Goal: Answer question/provide support: Share knowledge or assist other users

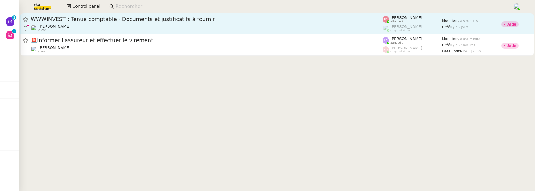
click at [133, 27] on div "[PERSON_NAME] client" at bounding box center [207, 28] width 352 height 8
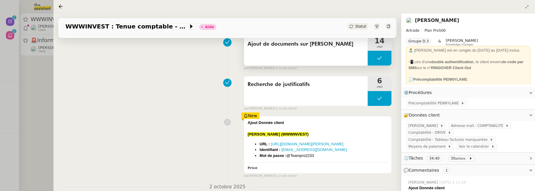
scroll to position [238, 0]
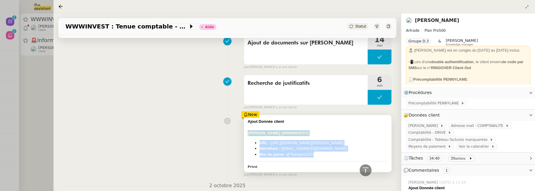
drag, startPoint x: 322, startPoint y: 155, endPoint x: 245, endPoint y: 136, distance: 79.1
click at [245, 135] on div "Ajout Donnée client FUNDORA (WWWINVEST) URL : https://app.fundora.fr/ Identifia…" at bounding box center [317, 143] width 147 height 57
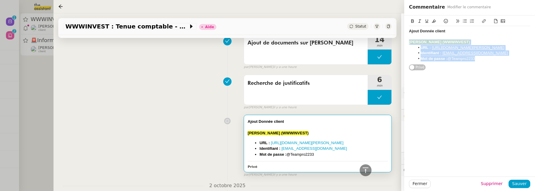
drag, startPoint x: 485, startPoint y: 60, endPoint x: 405, endPoint y: 45, distance: 81.4
click at [405, 45] on div "Ajout Donnée client FUNDORA (WWWINVEST) URL : https://app.fundora.fr/ Identifia…" at bounding box center [469, 42] width 131 height 55
copy div "FUNDORA (WWWINVEST) URL : https://app.fundora.fr/ Identifiant : paulweibel31@gm…"
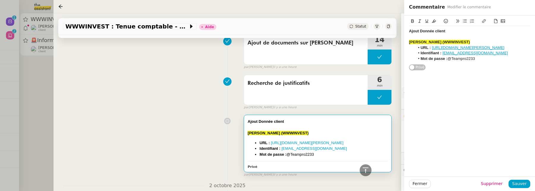
click at [220, 120] on div at bounding box center [227, 121] width 33 height 7
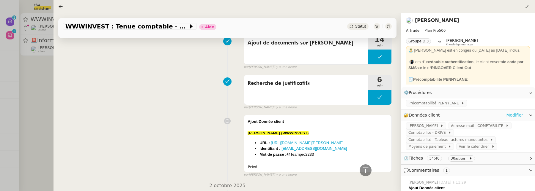
click at [428, 114] on link "Modifier" at bounding box center [514, 115] width 17 height 7
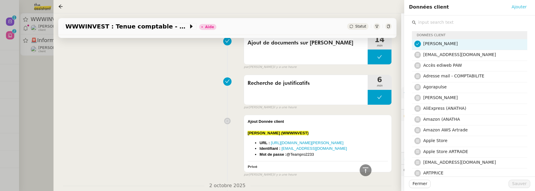
click at [428, 8] on span "Ajouter" at bounding box center [518, 7] width 15 height 7
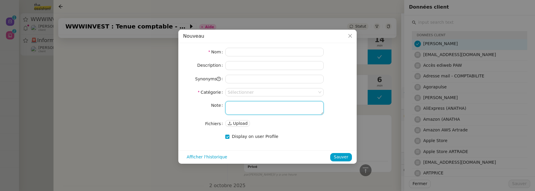
click at [278, 109] on textarea at bounding box center [274, 108] width 98 height 14
paste textarea "FUNDORA (WWWINVEST) URL : https://app.fundora.fr/ Identifiant : paulweibel31@gm…"
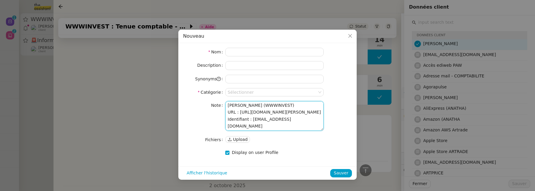
drag, startPoint x: 279, startPoint y: 106, endPoint x: 208, endPoint y: 105, distance: 70.7
click at [208, 105] on nz-form-item "Note FUNDORA (WWWINVEST) URL : https://app.fundora.fr/ Identifiant : paulweibel…" at bounding box center [267, 116] width 169 height 30
type textarea "URL : https://app.fundora.fr/ Identifiant : paulweibel31@gmail.com Mot de passe…"
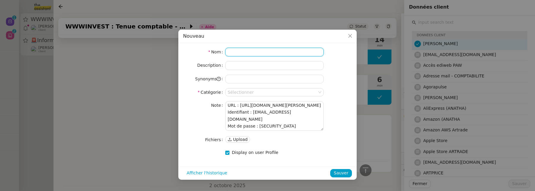
click at [239, 50] on input at bounding box center [274, 52] width 98 height 9
paste input "FUNDORA (WWWINVEST)"
type input "FUNDORA (WWWINVEST)"
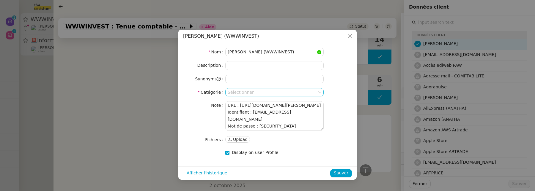
click at [241, 92] on input at bounding box center [272, 93] width 89 height 8
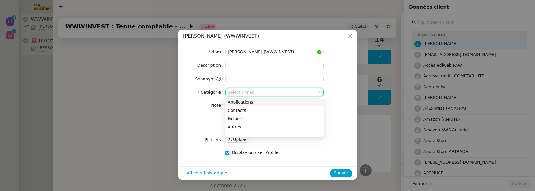
click at [242, 103] on div "Applications" at bounding box center [275, 102] width 94 height 5
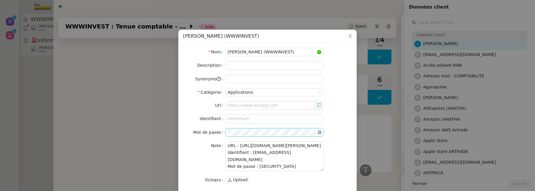
scroll to position [18, 0]
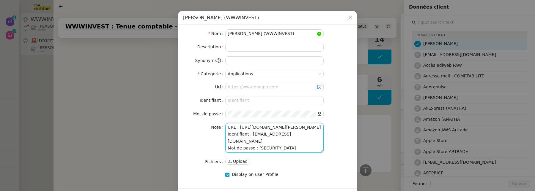
drag, startPoint x: 240, startPoint y: 134, endPoint x: 293, endPoint y: 132, distance: 53.5
click at [293, 132] on textarea "URL : https://app.fundora.fr/ Identifiant : paulweibel31@gmail.com Mot de passe…" at bounding box center [274, 138] width 98 height 30
type textarea "URL : Identifiant : paulweibel31@gmail.com Mot de passe : @Teampro2233"
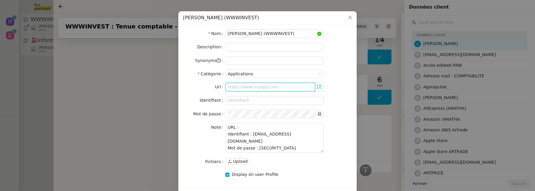
click at [245, 86] on input "text" at bounding box center [270, 87] width 90 height 9
paste input "https://app.fundora.fr/"
type input "https://app.fundora.fr/"
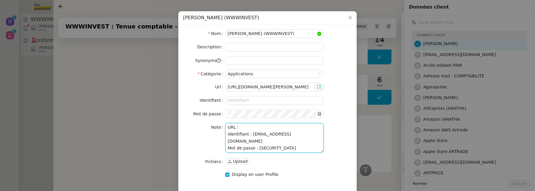
drag, startPoint x: 251, startPoint y: 140, endPoint x: 298, endPoint y: 140, distance: 47.6
click at [298, 140] on textarea "URL : Identifiant : paulweibel31@gmail.com Mot de passe : @Teampro2233" at bounding box center [274, 138] width 98 height 30
type textarea "URL : Identifiant : Mot de passe : @Teampro2233"
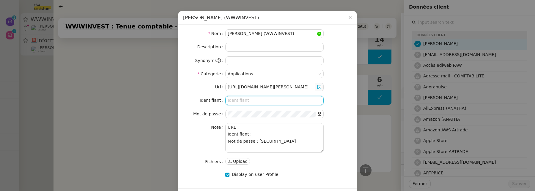
click at [245, 99] on input at bounding box center [274, 100] width 98 height 9
paste input "paulweibel31@gmail.com"
type input "paulweibel31@gmail.com"
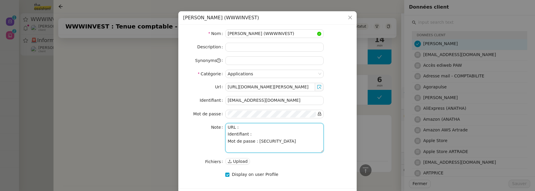
drag, startPoint x: 257, startPoint y: 147, endPoint x: 290, endPoint y: 147, distance: 33.3
click at [291, 147] on textarea "URL : Identifiant : Mot de passe : @Teampro2233" at bounding box center [274, 138] width 98 height 30
type textarea "URL : Identifiant : Mot de passe :"
click at [253, 117] on div "Url https://app.fundora.fr/ Identifiant paulweibel31@gmail.com Mot de passe Not…" at bounding box center [267, 124] width 169 height 83
drag, startPoint x: 269, startPoint y: 146, endPoint x: 226, endPoint y: 125, distance: 47.3
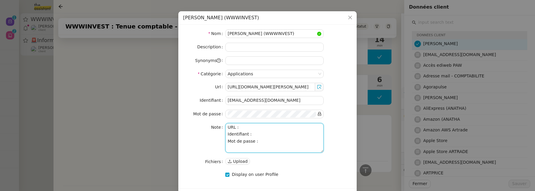
click at [226, 125] on textarea "URL : Identifiant : Mot de passe :" at bounding box center [274, 138] width 98 height 30
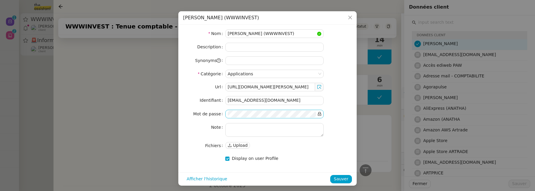
click at [318, 113] on icon at bounding box center [319, 114] width 3 height 4
click at [342, 178] on span "Sauver" at bounding box center [341, 179] width 15 height 7
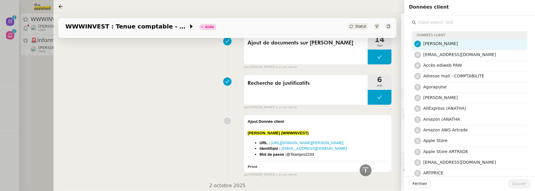
scroll to position [0, 0]
click at [428, 24] on input "text" at bounding box center [471, 22] width 111 height 8
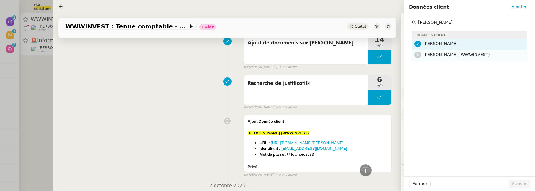
type input "fundora"
click at [428, 54] on span "FUNDORA (WWWINVEST)" at bounding box center [456, 54] width 67 height 5
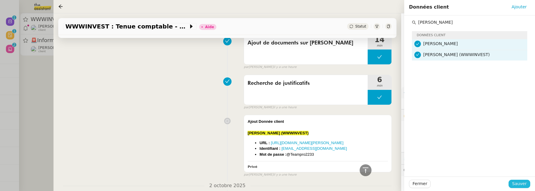
click at [428, 183] on span "Sauver" at bounding box center [519, 184] width 15 height 7
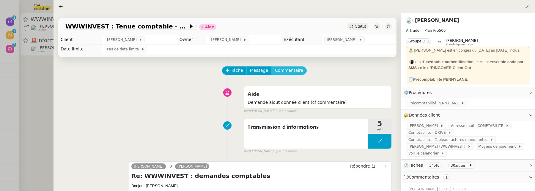
click at [293, 71] on span "Commentaire" at bounding box center [289, 70] width 28 height 7
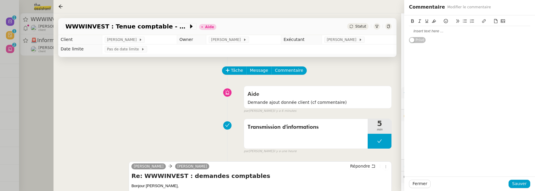
click at [428, 29] on div at bounding box center [469, 31] width 121 height 5
click at [428, 187] on span "Sauver" at bounding box center [519, 184] width 15 height 7
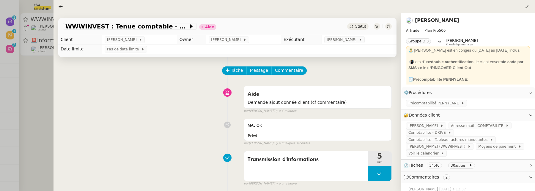
click at [359, 27] on span "Statut" at bounding box center [360, 26] width 11 height 4
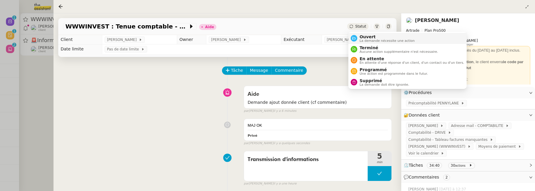
click at [365, 35] on span "Ouvert" at bounding box center [387, 36] width 55 height 5
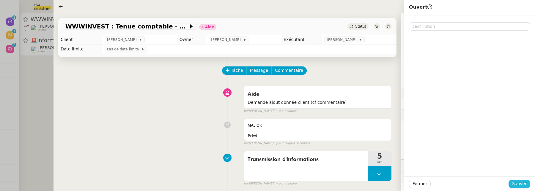
click at [428, 185] on span "Sauver" at bounding box center [519, 184] width 15 height 7
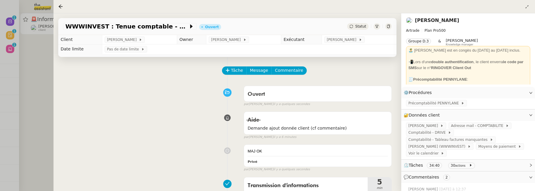
click at [48, 85] on div at bounding box center [267, 95] width 535 height 191
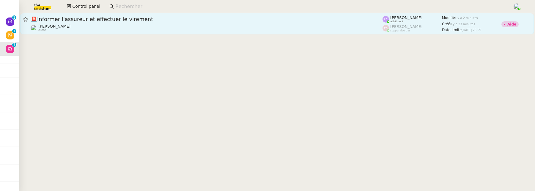
click at [146, 22] on span "🚨 Informer l'assureur et effectuer le virement" at bounding box center [207, 19] width 352 height 5
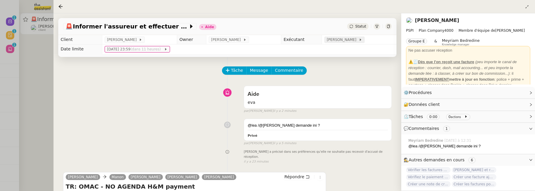
click at [345, 41] on span "Léa Jonville" at bounding box center [343, 40] width 32 height 6
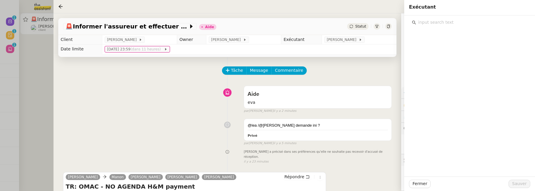
click at [428, 24] on input "text" at bounding box center [471, 22] width 111 height 8
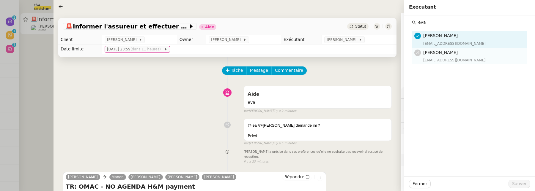
type input "eva"
click at [428, 58] on div "eva@theassistant.team" at bounding box center [473, 60] width 100 height 6
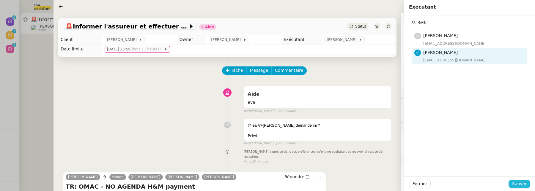
click at [428, 183] on button "Sauver" at bounding box center [520, 184] width 22 height 8
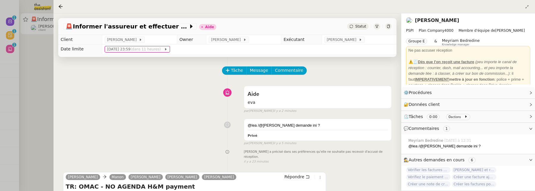
click at [362, 29] on span "Statut" at bounding box center [360, 26] width 11 height 4
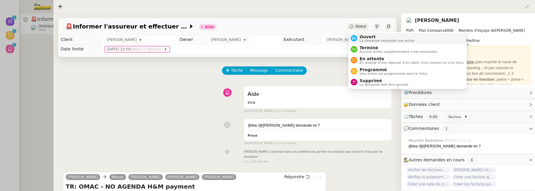
click at [366, 37] on span "Ouvert" at bounding box center [387, 36] width 55 height 5
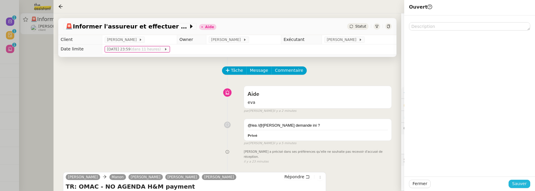
click at [428, 181] on span "Sauver" at bounding box center [519, 184] width 15 height 7
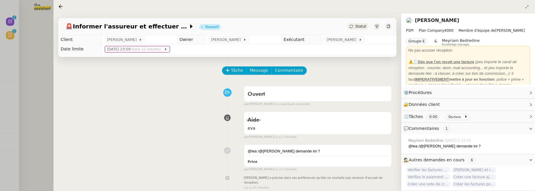
click at [48, 55] on div at bounding box center [267, 95] width 535 height 191
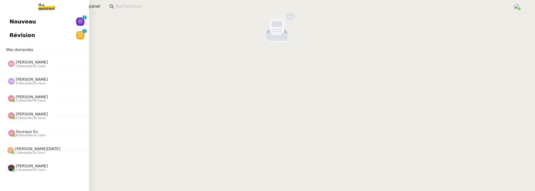
click at [11, 21] on span "Nouveau" at bounding box center [23, 21] width 26 height 9
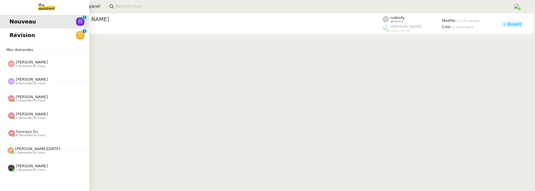
click at [14, 37] on span "Révision" at bounding box center [23, 35] width 26 height 9
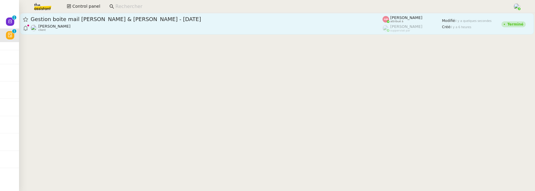
click at [251, 31] on div "Sylvie Magnaval client" at bounding box center [207, 28] width 352 height 8
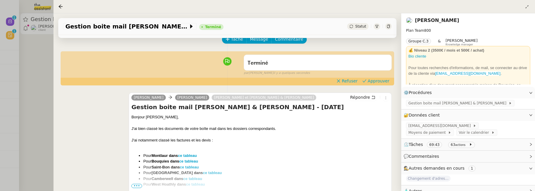
scroll to position [32, 0]
click at [381, 82] on span "Approuver" at bounding box center [379, 81] width 22 height 6
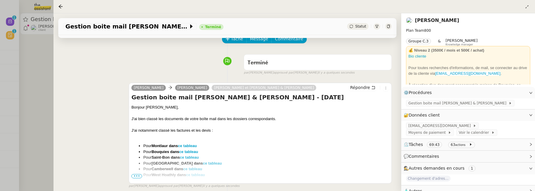
click at [34, 73] on div at bounding box center [267, 95] width 535 height 191
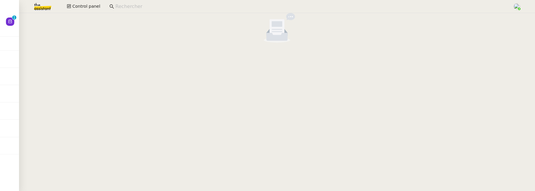
click at [137, 4] on input at bounding box center [310, 7] width 391 height 8
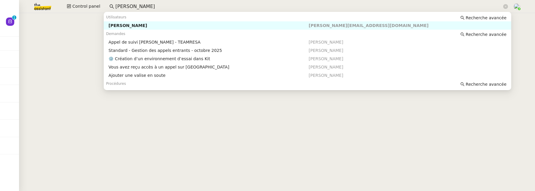
click at [155, 27] on div "[PERSON_NAME]" at bounding box center [208, 25] width 200 height 5
type input "florian parant"
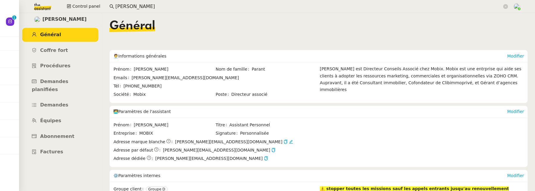
scroll to position [6, 0]
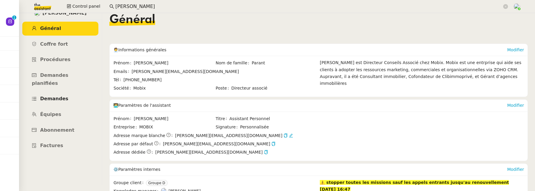
click at [61, 96] on span "Demandes" at bounding box center [54, 99] width 28 height 6
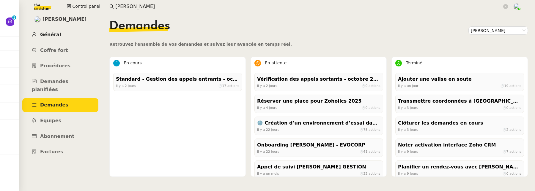
click at [54, 36] on span "Général" at bounding box center [50, 35] width 21 height 6
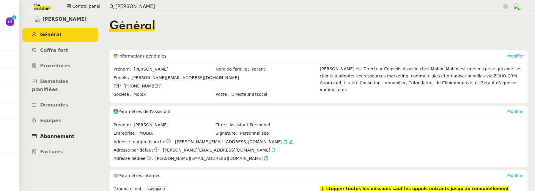
click at [56, 134] on span "Abonnement" at bounding box center [57, 137] width 34 height 6
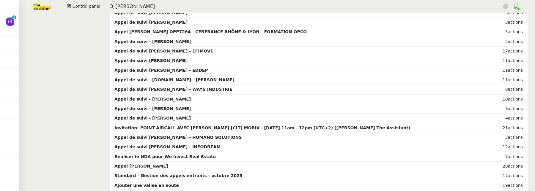
scroll to position [653, 0]
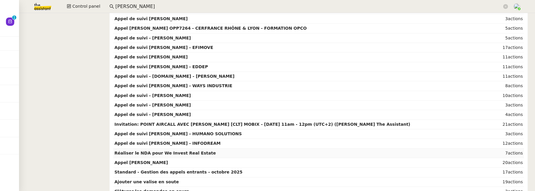
click at [242, 149] on td "Réaliser le NDA pour We Invest Real Estate" at bounding box center [302, 154] width 379 height 10
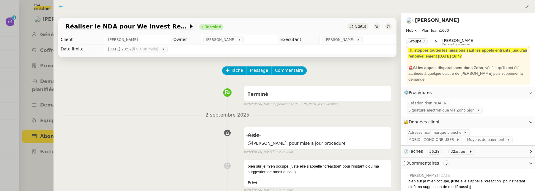
click at [59, 6] on icon at bounding box center [61, 6] width 4 height 4
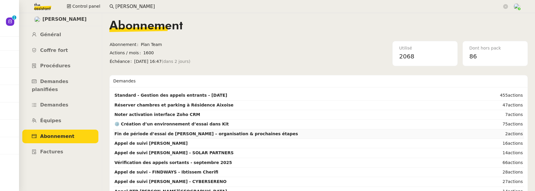
scroll to position [13, 0]
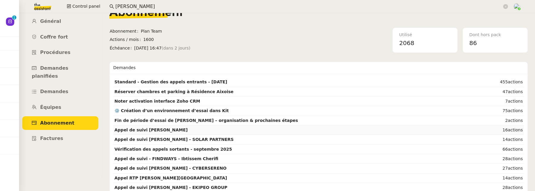
click at [188, 130] on strong "Appel de suivi Franck Scheiber - SCHEIBER" at bounding box center [150, 130] width 73 height 5
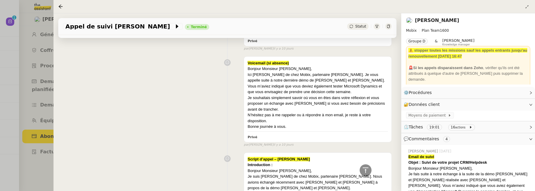
scroll to position [1113, 0]
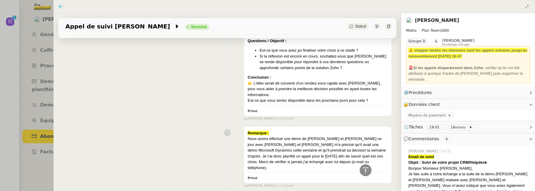
click at [61, 4] on icon at bounding box center [60, 6] width 5 height 5
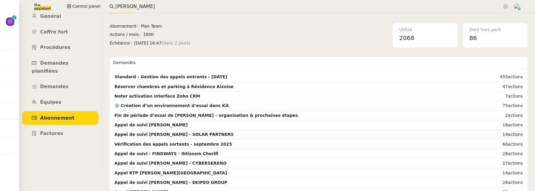
scroll to position [20, 0]
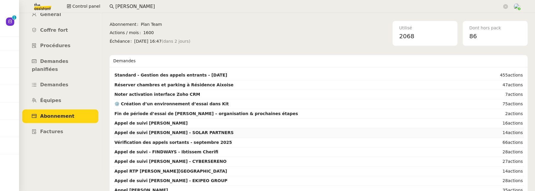
click at [218, 133] on td "Appel de suivi Yoann Guez - SOLAR PARTNERS" at bounding box center [302, 133] width 379 height 10
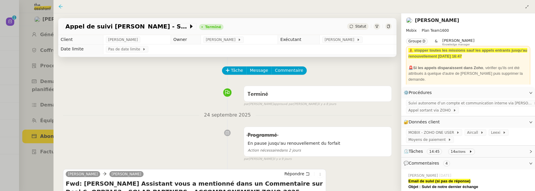
click at [60, 7] on icon at bounding box center [61, 6] width 4 height 4
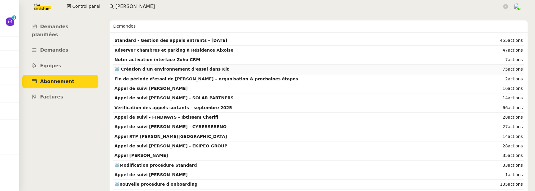
scroll to position [57, 0]
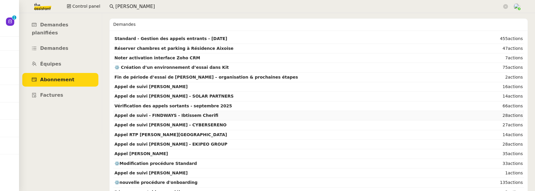
click at [180, 116] on strong "Appel de suivi - FINDWAYS - Ibtissem Cherifi" at bounding box center [166, 115] width 104 height 5
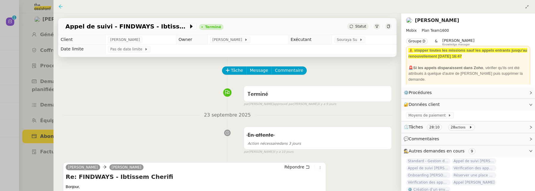
click at [58, 6] on icon at bounding box center [60, 6] width 5 height 5
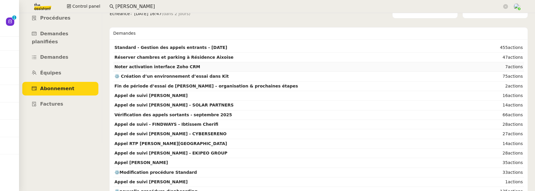
scroll to position [53, 0]
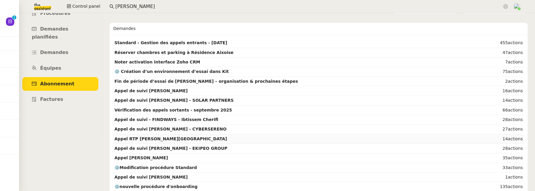
click at [192, 137] on strong "Appel RTP Denis Guillard - ARDAN CENTRE" at bounding box center [170, 139] width 113 height 5
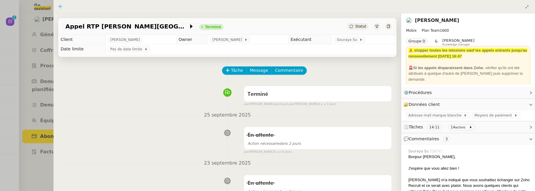
click at [61, 4] on icon at bounding box center [60, 6] width 5 height 5
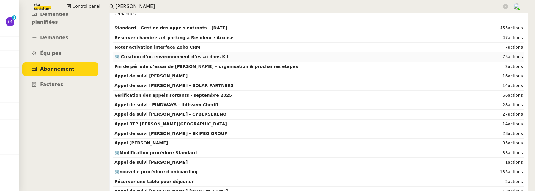
scroll to position [70, 0]
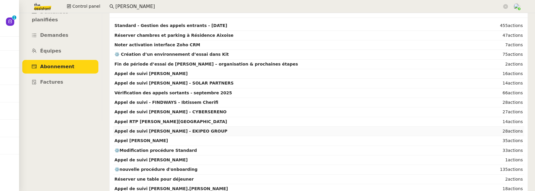
click at [146, 129] on strong "Appel de suivi Mathieu Zerbib - EKIPEO GROUP" at bounding box center [170, 131] width 113 height 5
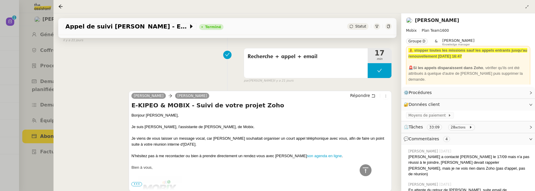
scroll to position [929, 0]
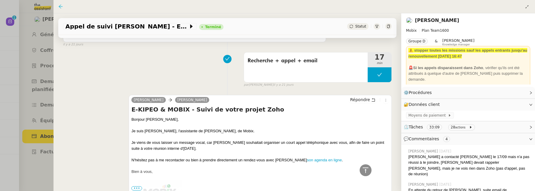
click at [62, 6] on icon at bounding box center [60, 6] width 5 height 5
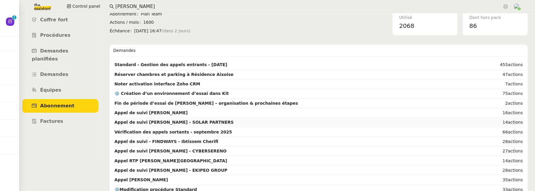
scroll to position [37, 0]
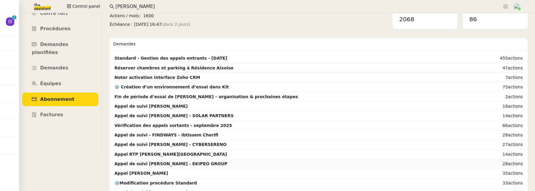
click at [202, 162] on strong "Appel de suivi Mathieu Zerbib - EKIPEO GROUP" at bounding box center [170, 164] width 113 height 5
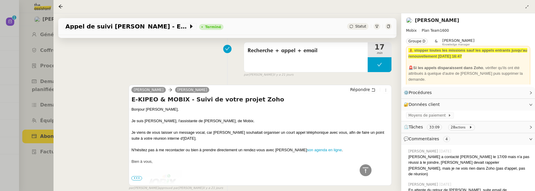
scroll to position [938, 0]
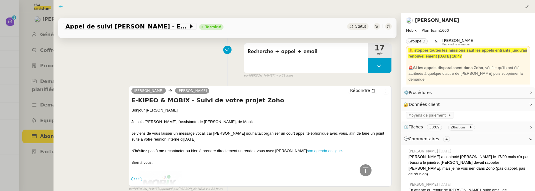
click at [62, 6] on icon at bounding box center [60, 6] width 5 height 5
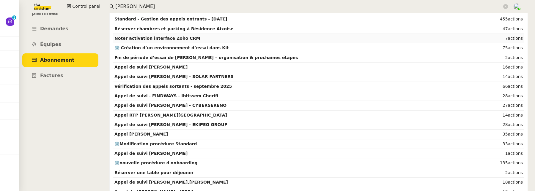
scroll to position [84, 0]
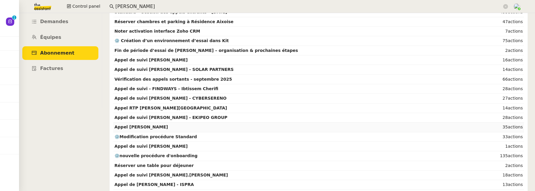
click at [183, 125] on td "Appel Yann Jaudouin" at bounding box center [302, 128] width 379 height 10
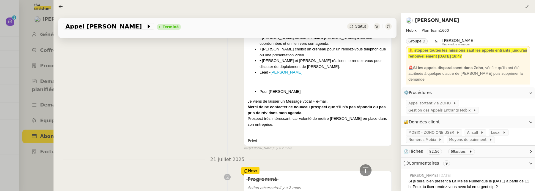
scroll to position [2074, 0]
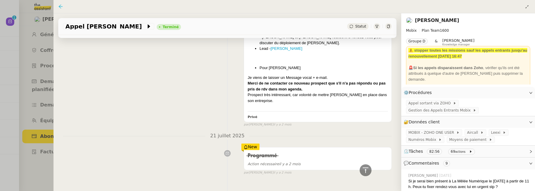
click at [60, 7] on icon at bounding box center [60, 6] width 5 height 5
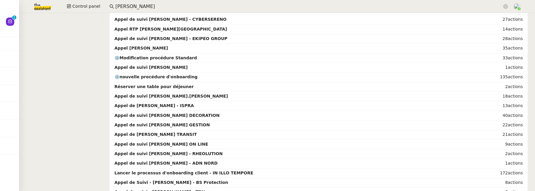
scroll to position [177, 0]
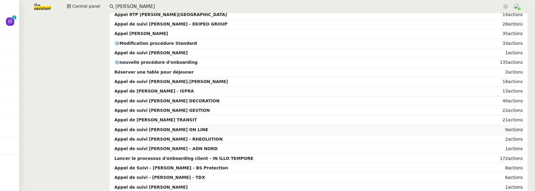
click at [153, 125] on td "Appel de suivi Jerome Gomet - GEST ON LINE" at bounding box center [302, 130] width 379 height 10
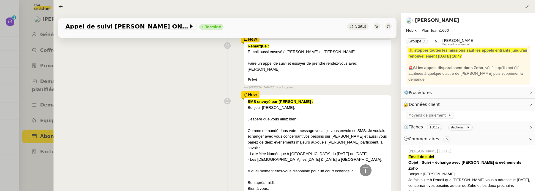
scroll to position [875, 0]
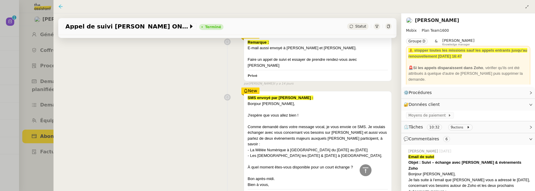
click at [62, 7] on icon at bounding box center [61, 6] width 4 height 4
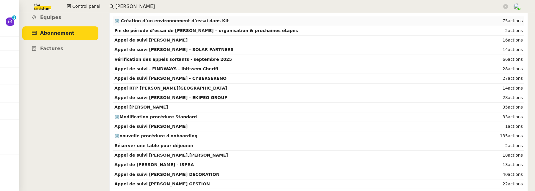
scroll to position [148, 0]
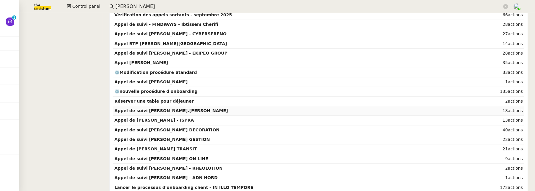
click at [163, 109] on strong "Appel de suivi Christa-Rachelle.joseph" at bounding box center [171, 110] width 114 height 5
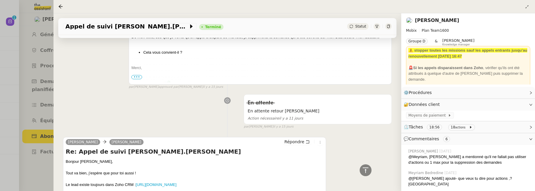
scroll to position [1461, 0]
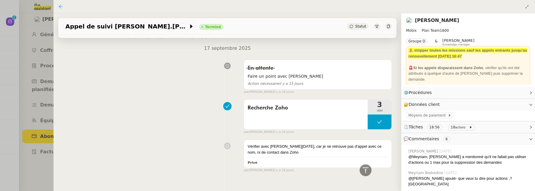
click at [61, 5] on icon at bounding box center [60, 6] width 5 height 5
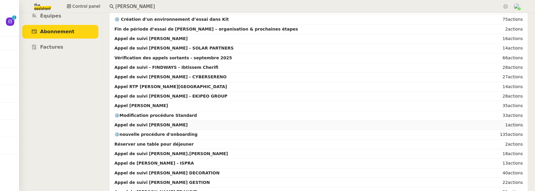
scroll to position [124, 0]
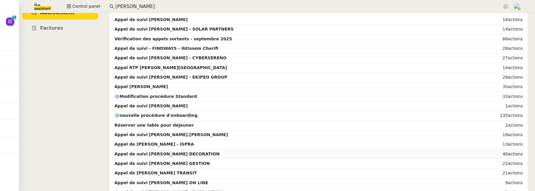
click at [185, 153] on strong "Appel de suivi Thierry Seigle - PINTO DECORATION" at bounding box center [166, 154] width 105 height 5
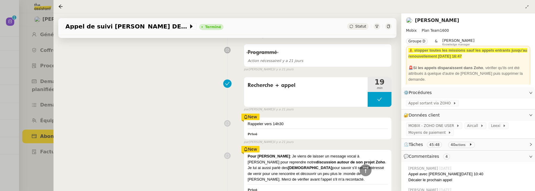
scroll to position [962, 0]
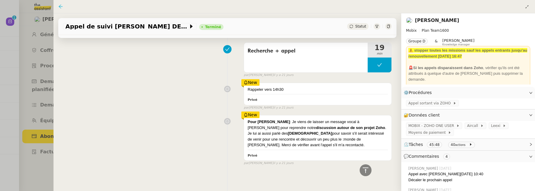
click at [59, 6] on icon at bounding box center [60, 6] width 5 height 5
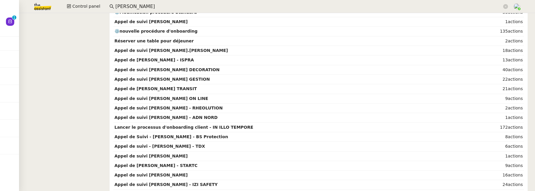
scroll to position [209, 0]
click at [158, 144] on strong "Appel de suivi - Morgane Desbordes - TDX" at bounding box center [159, 146] width 91 height 5
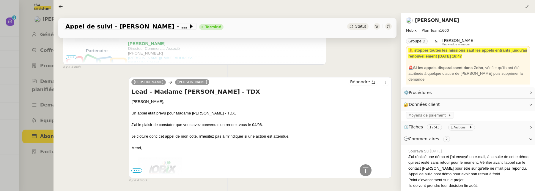
scroll to position [1453, 0]
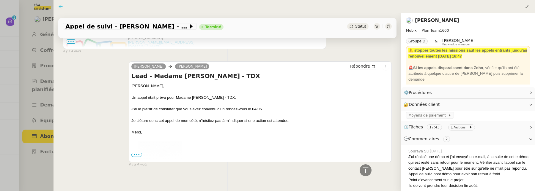
click at [58, 5] on icon at bounding box center [60, 6] width 5 height 5
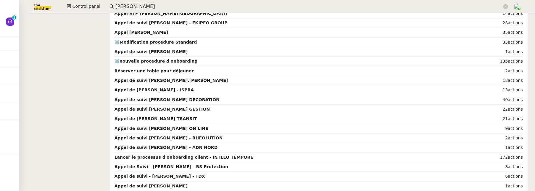
scroll to position [179, 0]
click at [158, 174] on strong "Appel de suivi - Morgane Desbordes - TDX" at bounding box center [159, 176] width 91 height 5
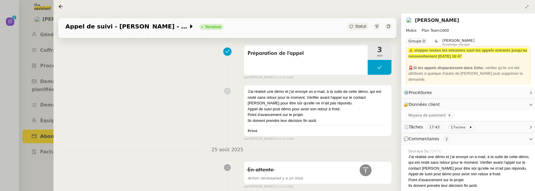
scroll to position [1131, 0]
click at [61, 7] on icon at bounding box center [60, 6] width 5 height 5
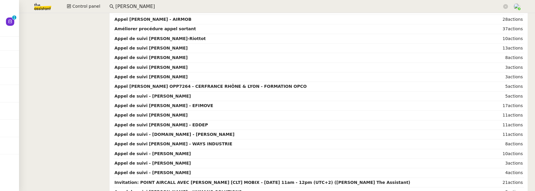
scroll to position [653, 0]
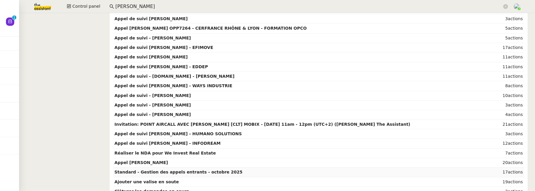
click at [155, 168] on td "Standard - Gestion des appels entrants - octobre 2025" at bounding box center [302, 173] width 379 height 10
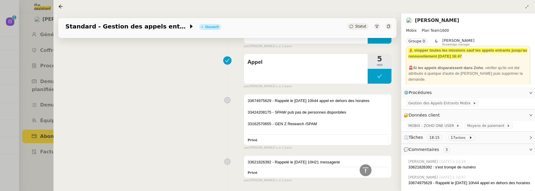
scroll to position [380, 0]
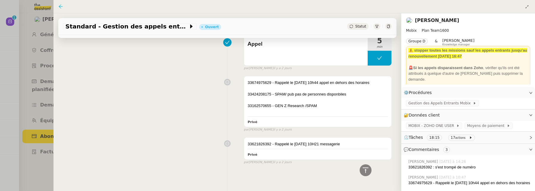
click at [61, 6] on icon at bounding box center [60, 6] width 5 height 5
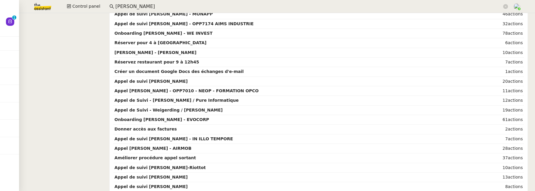
scroll to position [653, 0]
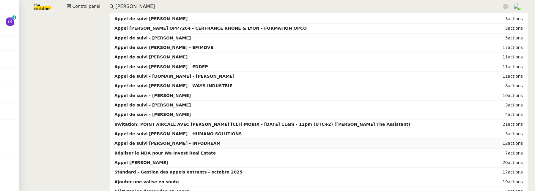
click at [156, 139] on td "Appel de suivi Benoît Redler - INFODREAM" at bounding box center [302, 144] width 379 height 10
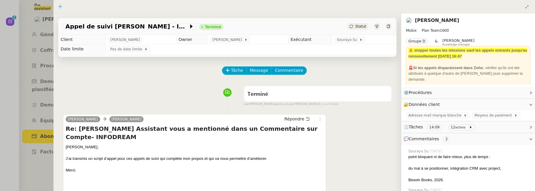
click at [59, 6] on icon at bounding box center [60, 6] width 5 height 5
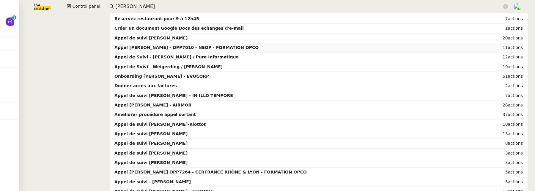
scroll to position [510, 0]
click at [159, 131] on strong "Appel de suivi Alexandre Casimir" at bounding box center [150, 133] width 73 height 5
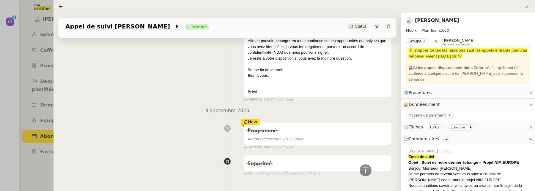
scroll to position [673, 0]
click at [60, 6] on icon at bounding box center [60, 6] width 5 height 5
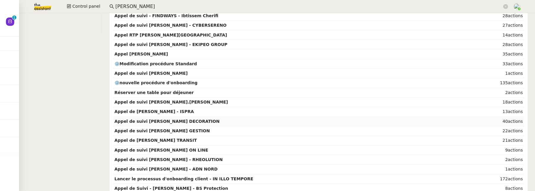
scroll to position [158, 0]
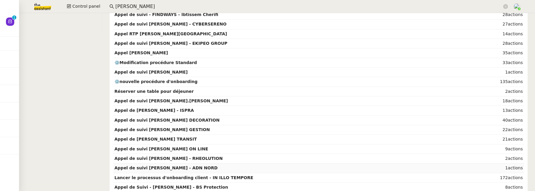
click at [173, 166] on strong "Appel de suivi Sandrine Devienne - ADN NORD" at bounding box center [165, 168] width 103 height 5
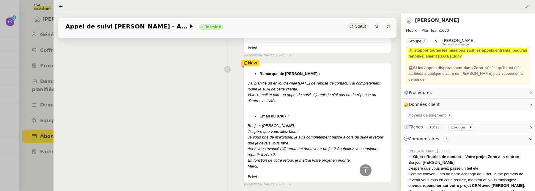
scroll to position [983, 0]
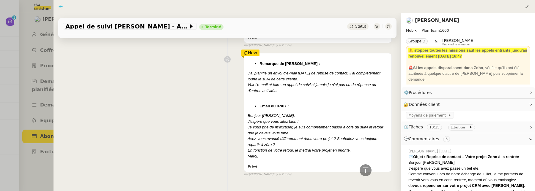
click at [59, 6] on icon at bounding box center [60, 6] width 5 height 5
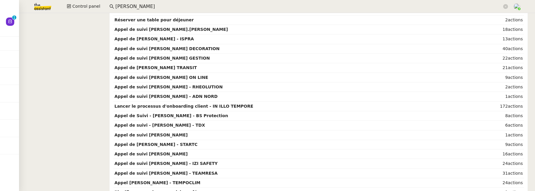
scroll to position [234, 0]
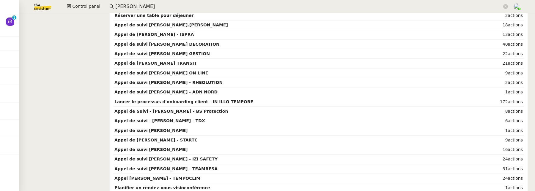
click at [163, 138] on strong "Appel de Suivi Laurent Dupont - STARTC" at bounding box center [155, 140] width 83 height 5
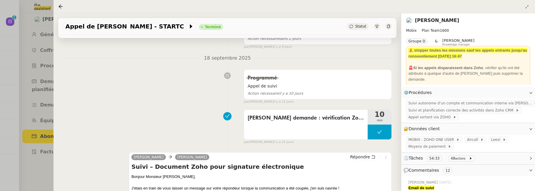
scroll to position [118, 0]
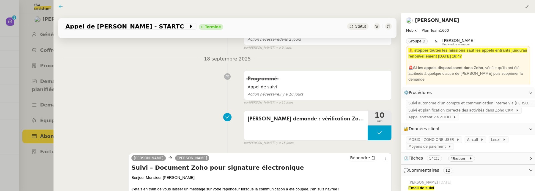
click at [62, 5] on icon at bounding box center [60, 6] width 5 height 5
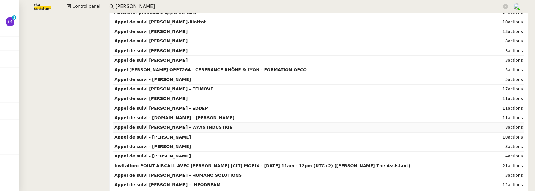
scroll to position [625, 0]
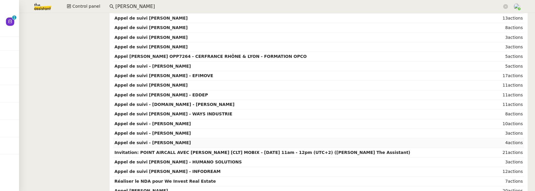
click at [183, 138] on td "Appel de suivi - Stanislas Boyet" at bounding box center [302, 143] width 379 height 10
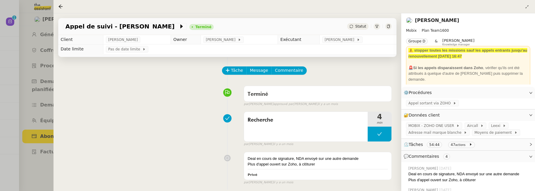
click at [8, 23] on div at bounding box center [267, 95] width 535 height 191
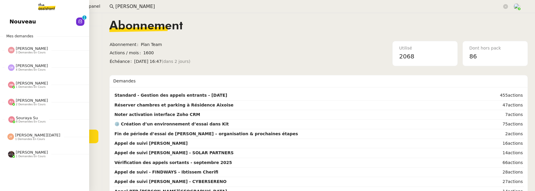
click at [13, 21] on link "Nouveau 0 1 2 3 4 5 6 7 8 9" at bounding box center [44, 22] width 89 height 14
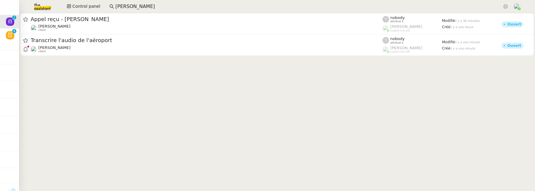
click at [116, 59] on cdk-virtual-scroll-viewport "Appel reçu - M. ROCH Franck MUFFAT-JEANDET client nobody attribué à Romane Vach…" at bounding box center [277, 102] width 516 height 178
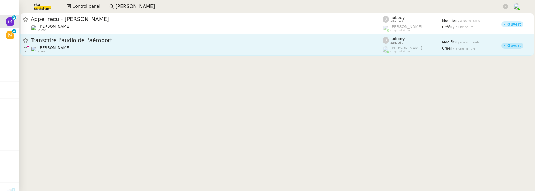
click at [122, 49] on div "Louis Fouché client" at bounding box center [207, 49] width 352 height 8
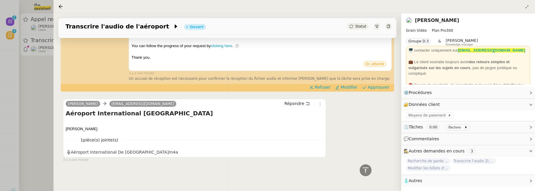
scroll to position [164, 0]
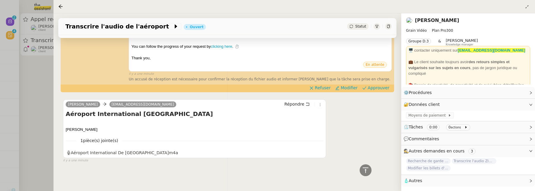
click at [41, 100] on div at bounding box center [267, 95] width 535 height 191
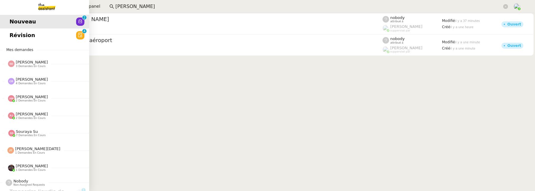
click at [11, 35] on span "Révision" at bounding box center [23, 35] width 26 height 9
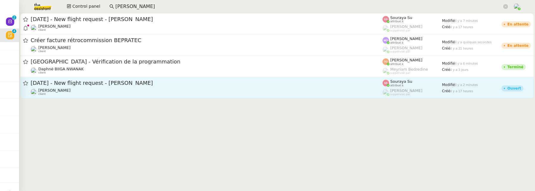
click at [125, 92] on div "Louis Frei client" at bounding box center [207, 92] width 352 height 8
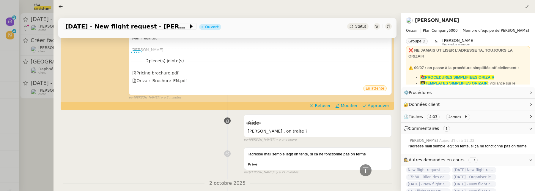
scroll to position [160, 0]
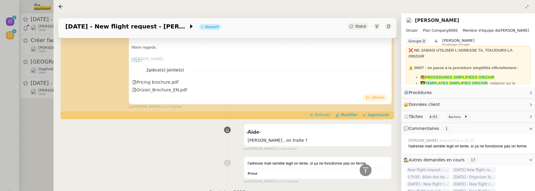
click at [320, 116] on span "Refuser" at bounding box center [323, 115] width 16 height 6
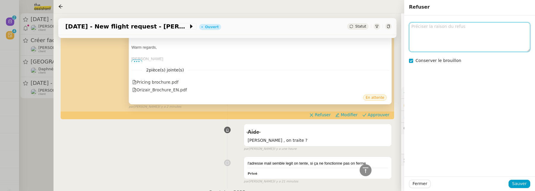
click at [428, 33] on textarea at bounding box center [469, 36] width 121 height 29
type textarea "+33 - français non ?"
click at [428, 189] on div "Fermer Sauver" at bounding box center [469, 184] width 131 height 15
click at [428, 183] on span "Sauver" at bounding box center [519, 184] width 15 height 7
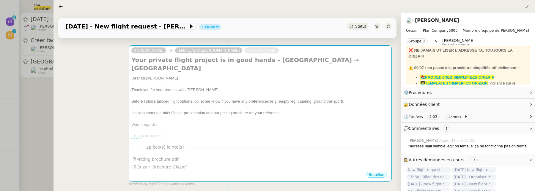
scroll to position [94, 0]
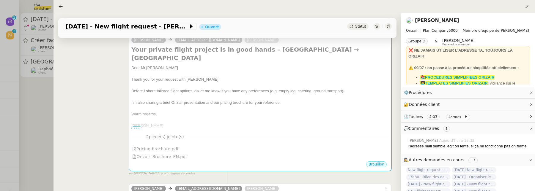
click at [41, 100] on div at bounding box center [267, 95] width 535 height 191
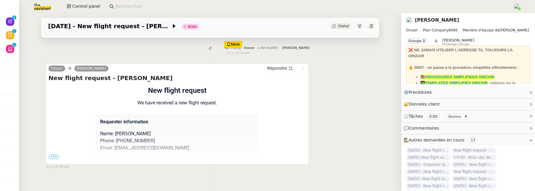
scroll to position [88, 0]
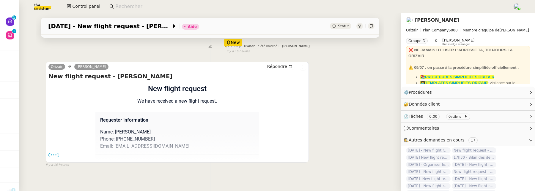
click at [56, 154] on span "•••" at bounding box center [53, 155] width 11 height 4
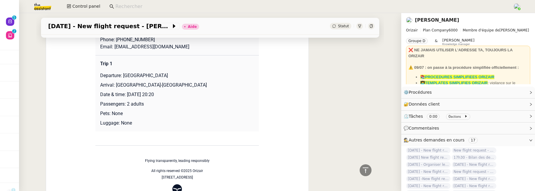
scroll to position [0, 0]
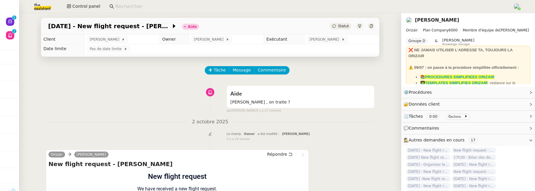
click at [274, 75] on div "Tâche Message Commentaire" at bounding box center [289, 73] width 169 height 14
click at [286, 74] on div "Tâche Message Commentaire" at bounding box center [289, 73] width 169 height 14
click at [273, 71] on span "Commentaire" at bounding box center [272, 70] width 28 height 7
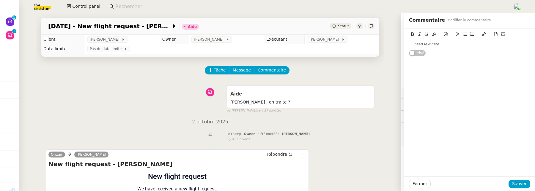
click at [451, 44] on div at bounding box center [469, 44] width 121 height 5
click at [523, 182] on span "Sauver" at bounding box center [519, 184] width 15 height 7
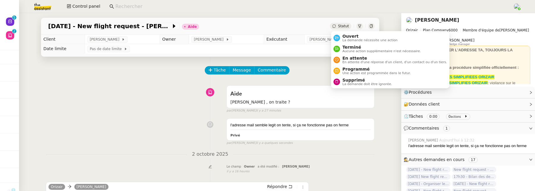
click at [337, 27] on div "Statut" at bounding box center [340, 26] width 21 height 7
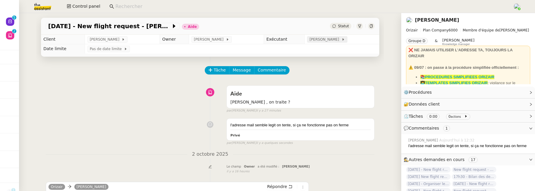
click at [313, 42] on span "[PERSON_NAME]" at bounding box center [325, 40] width 32 height 6
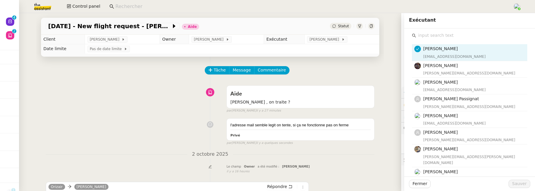
click at [436, 35] on input "text" at bounding box center [471, 36] width 111 height 8
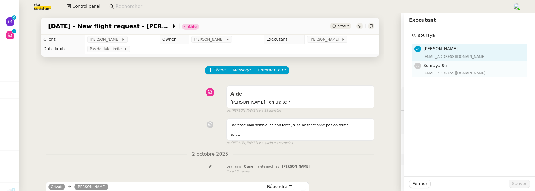
type input "souraya"
click at [453, 64] on h4 "Souraya Su" at bounding box center [473, 65] width 100 height 7
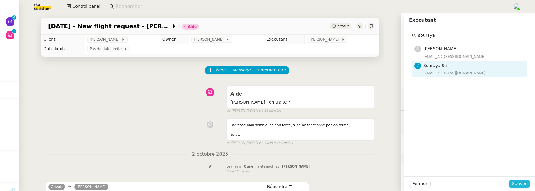
click at [528, 183] on button "Sauver" at bounding box center [520, 184] width 22 height 8
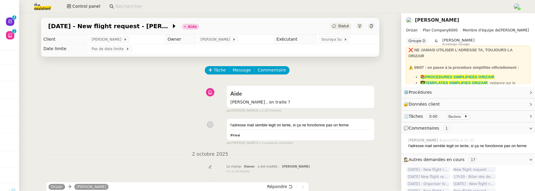
click at [341, 27] on span "Statut" at bounding box center [343, 26] width 11 height 4
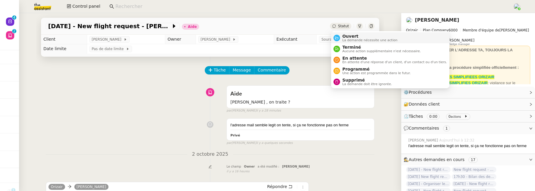
click at [346, 34] on span "Ouvert" at bounding box center [369, 36] width 55 height 5
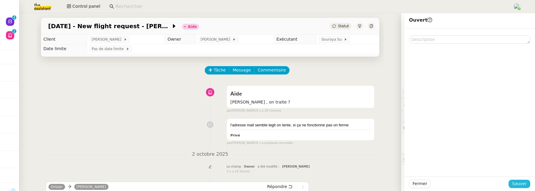
click at [522, 183] on span "Sauver" at bounding box center [519, 184] width 15 height 7
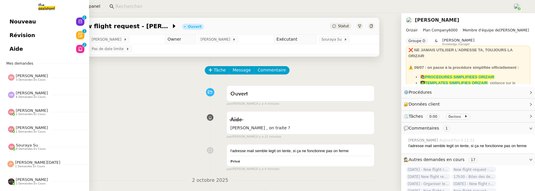
click at [5, 34] on link "Révision 0 1 2 3 4 5 6 7 8 9" at bounding box center [44, 36] width 89 height 14
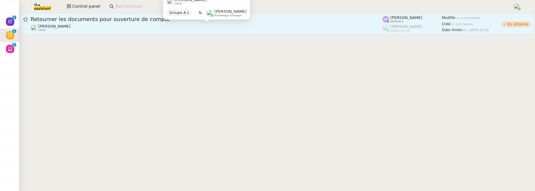
click at [162, 27] on div "Gilbert AVAKIAN client" at bounding box center [207, 28] width 352 height 8
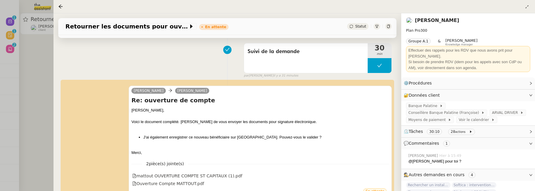
scroll to position [120, 0]
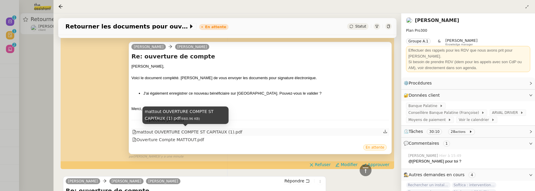
click at [200, 130] on div "mattout OUVERTURE COMPTE ST CAPITAUX (1).pdf" at bounding box center [187, 132] width 110 height 7
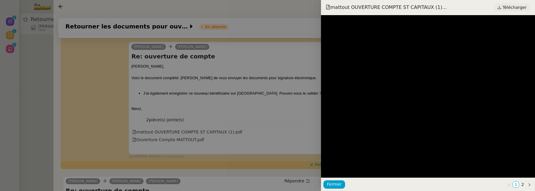
click at [506, 5] on span "Télécharger" at bounding box center [515, 8] width 24 height 8
click at [245, 104] on div at bounding box center [267, 95] width 535 height 191
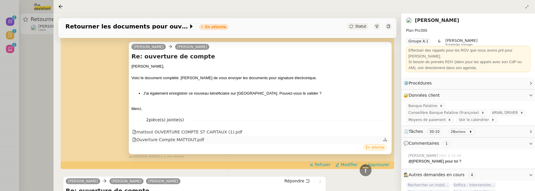
click at [195, 137] on div "Ouverture Compte MATTOUT.pdf" at bounding box center [168, 140] width 72 height 7
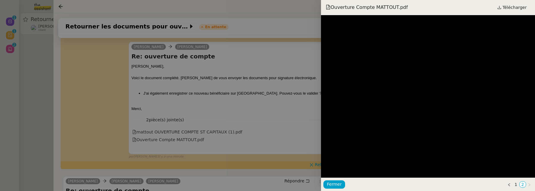
click at [270, 98] on div at bounding box center [267, 95] width 535 height 191
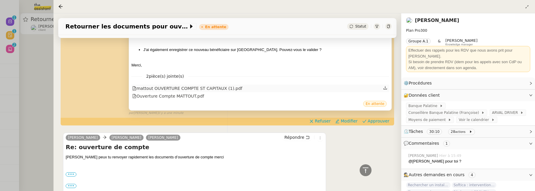
scroll to position [172, 0]
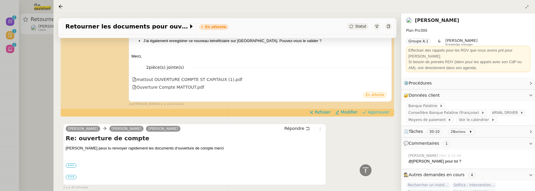
click at [381, 113] on span "Approuver" at bounding box center [379, 112] width 22 height 6
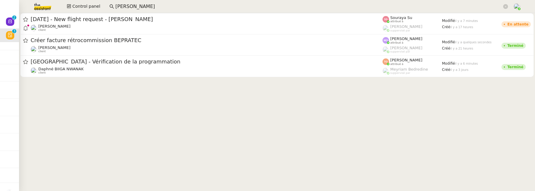
click at [100, 23] on div "7th October 2025 - New flight request - George Bee Louis Frei client" at bounding box center [207, 24] width 352 height 16
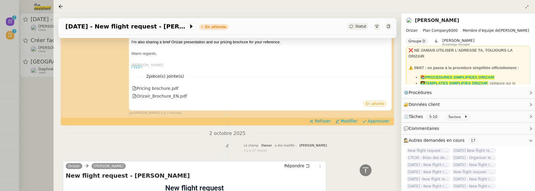
scroll to position [196, 0]
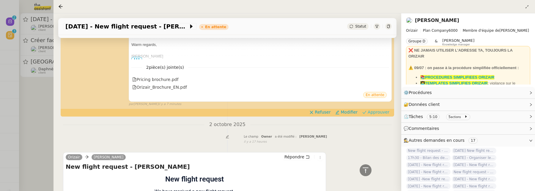
click at [377, 114] on span "Approuver" at bounding box center [379, 112] width 22 height 6
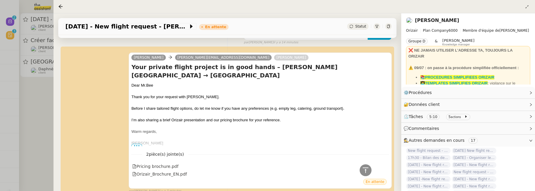
scroll to position [0, 0]
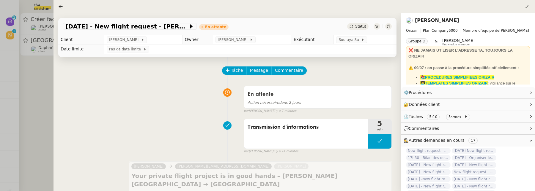
click at [34, 107] on div at bounding box center [267, 95] width 535 height 191
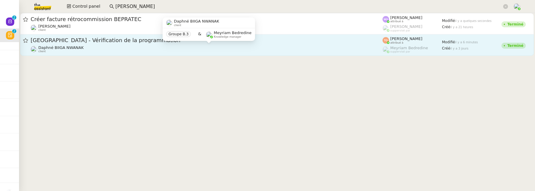
click at [149, 47] on div "Daphné BIIGA NWANAK client" at bounding box center [207, 49] width 352 height 8
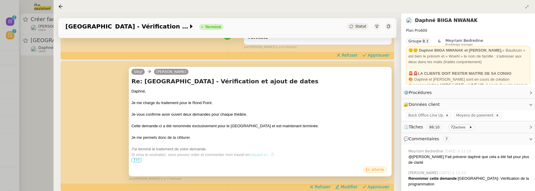
scroll to position [62, 0]
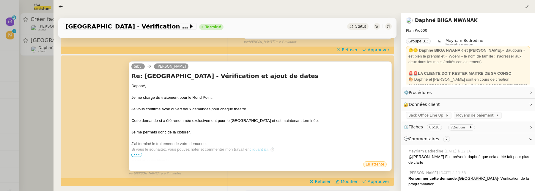
click at [136, 155] on span "•••" at bounding box center [136, 155] width 11 height 4
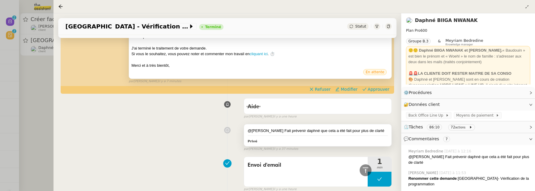
scroll to position [81, 0]
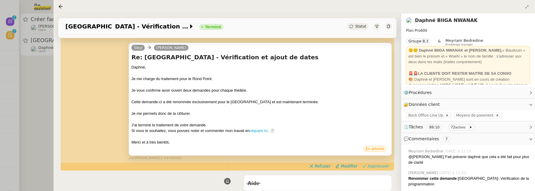
click at [387, 169] on span "Approuver" at bounding box center [379, 166] width 22 height 6
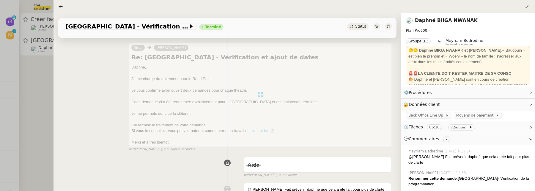
scroll to position [0, 0]
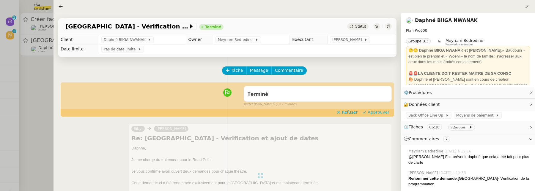
click at [372, 111] on span "Approuver" at bounding box center [379, 112] width 22 height 6
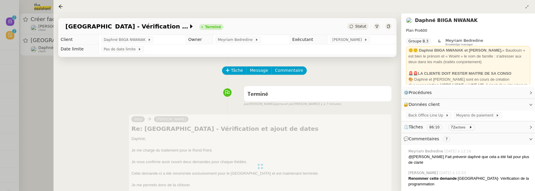
click at [38, 80] on div at bounding box center [267, 95] width 535 height 191
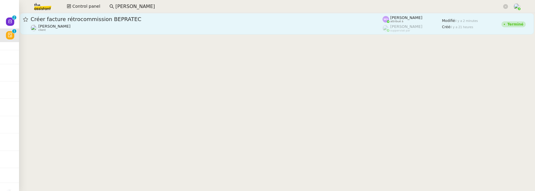
click at [89, 23] on div "Créer facture rétrocommission BEPRATEC" at bounding box center [207, 19] width 352 height 7
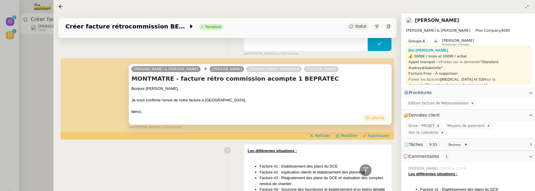
scroll to position [162, 0]
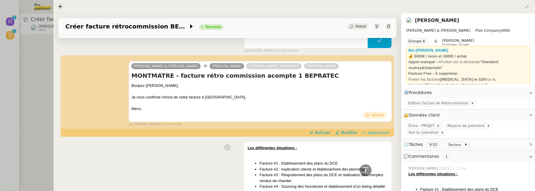
click at [380, 133] on span "Approuver" at bounding box center [379, 133] width 22 height 6
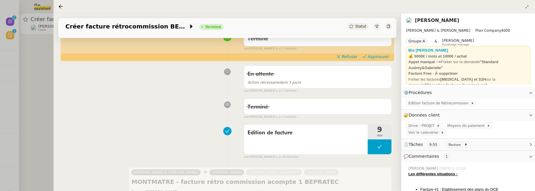
scroll to position [0, 0]
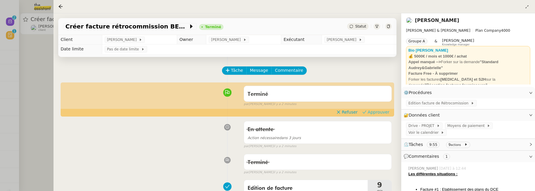
click at [378, 112] on span "Approuver" at bounding box center [379, 112] width 22 height 6
click at [52, 70] on div at bounding box center [267, 95] width 535 height 191
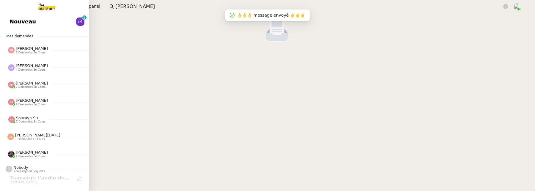
click at [23, 26] on span "Nouveau" at bounding box center [23, 21] width 26 height 9
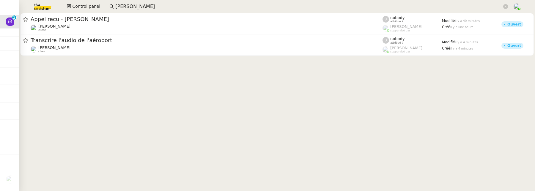
click at [129, 5] on input "florian parant" at bounding box center [308, 7] width 387 height 8
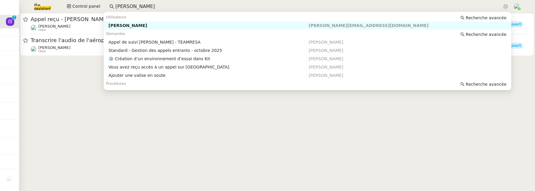
click at [129, 5] on input "florian parant" at bounding box center [308, 7] width 387 height 8
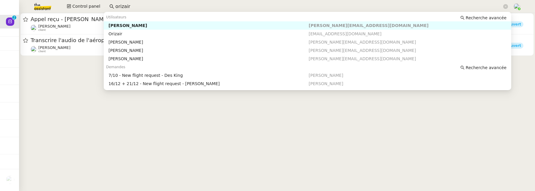
click at [145, 27] on div "[PERSON_NAME]" at bounding box center [208, 25] width 200 height 5
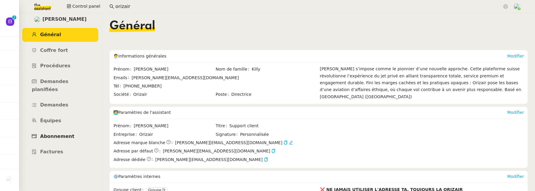
click at [67, 134] on span "Abonnement" at bounding box center [57, 137] width 34 height 6
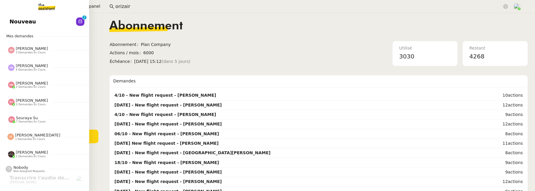
click at [13, 20] on span "Nouveau" at bounding box center [23, 21] width 26 height 9
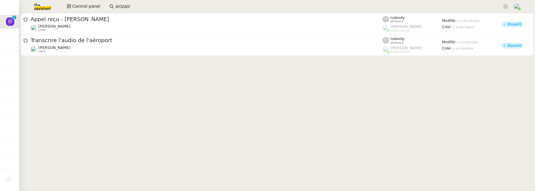
click at [135, 4] on input "orizair" at bounding box center [308, 7] width 387 height 8
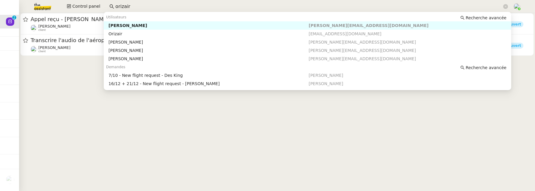
click at [135, 4] on input "orizair" at bounding box center [308, 7] width 387 height 8
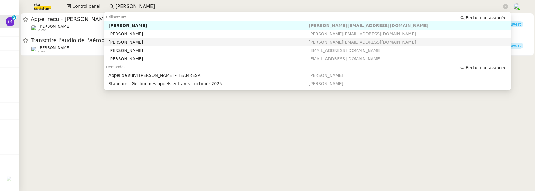
click at [150, 41] on div "[PERSON_NAME]" at bounding box center [208, 42] width 200 height 5
type input "[PERSON_NAME]"
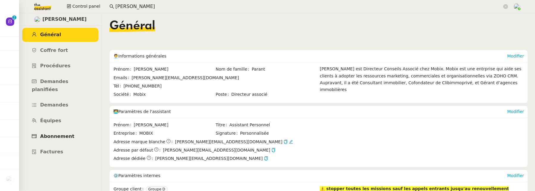
click at [75, 131] on link "Abonnement" at bounding box center [60, 137] width 76 height 14
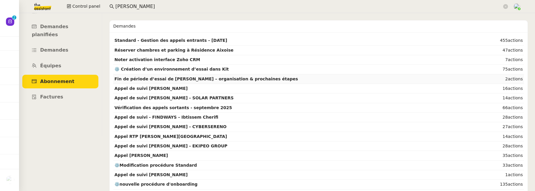
scroll to position [54, 0]
click at [254, 105] on td "Vérification des appels sortants - septembre 2025" at bounding box center [302, 109] width 379 height 10
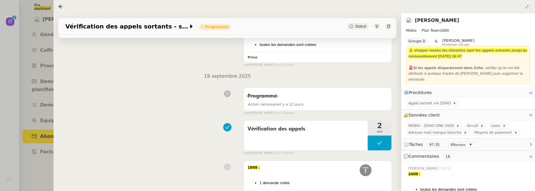
scroll to position [723, 0]
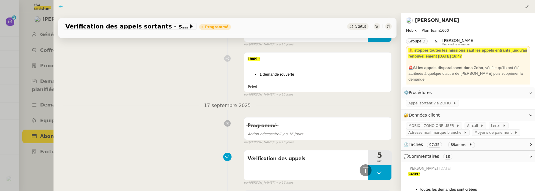
click at [62, 5] on icon at bounding box center [60, 6] width 5 height 5
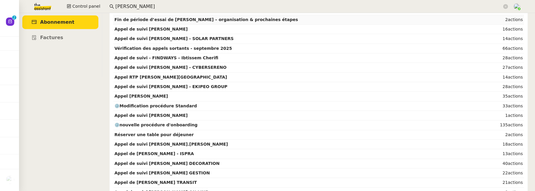
scroll to position [116, 0]
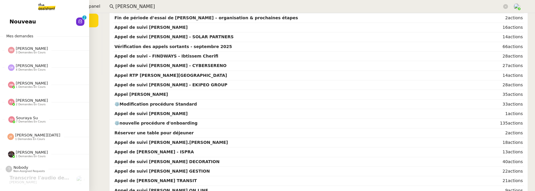
click at [22, 23] on span "Nouveau" at bounding box center [23, 21] width 26 height 9
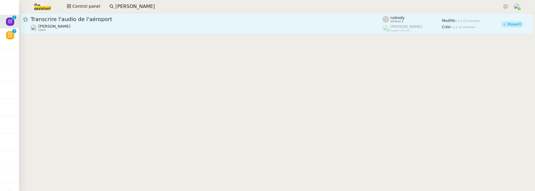
click at [118, 21] on span "Transcrire l'audio de l'aéroport" at bounding box center [207, 19] width 352 height 5
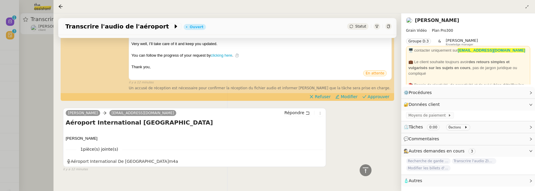
scroll to position [151, 0]
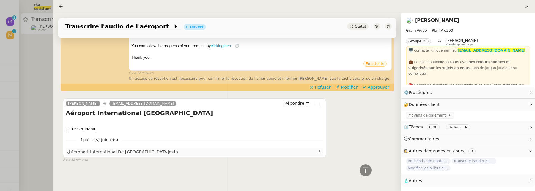
click at [143, 152] on div "Aéroport International De Kuala Lumpur.m4a" at bounding box center [122, 152] width 111 height 7
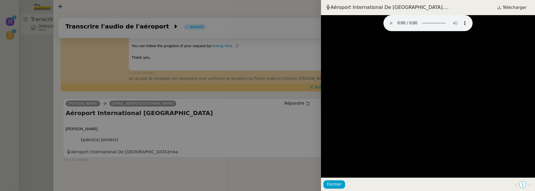
click at [211, 190] on div at bounding box center [267, 95] width 535 height 191
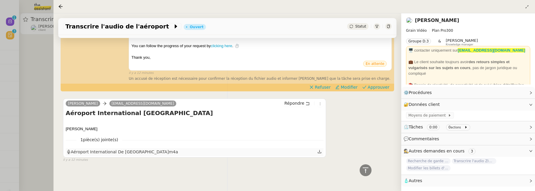
click at [321, 152] on icon at bounding box center [319, 152] width 4 height 4
click at [320, 107] on button at bounding box center [320, 104] width 7 height 7
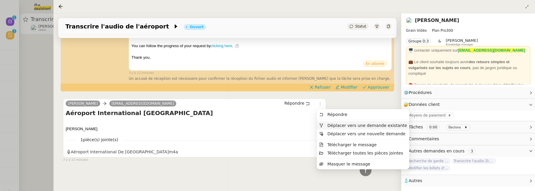
click at [331, 123] on span "Déplacer vers une demande existante" at bounding box center [368, 125] width 80 height 5
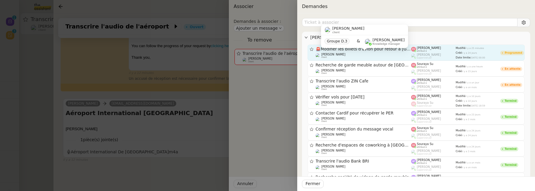
click at [352, 56] on div "Louis Fouché client" at bounding box center [364, 56] width 96 height 6
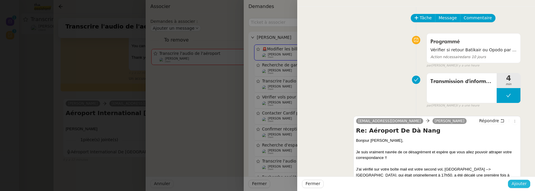
click at [513, 183] on span "Ajouter" at bounding box center [518, 184] width 15 height 7
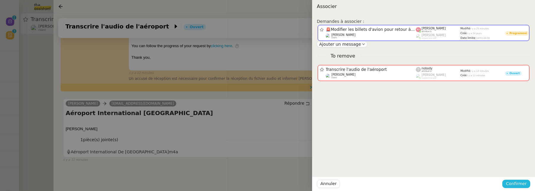
click at [513, 183] on span "Confirmer" at bounding box center [516, 184] width 21 height 7
click at [516, 171] on div "Annuler Ajouter" at bounding box center [505, 168] width 43 height 7
click at [516, 168] on span "Ajouter" at bounding box center [516, 168] width 15 height 6
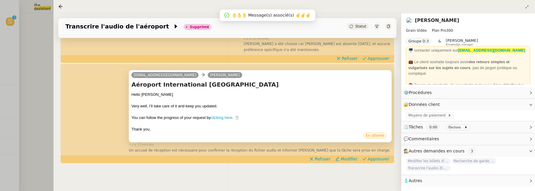
scroll to position [0, 0]
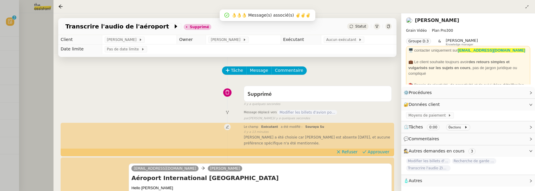
click at [319, 112] on span "Modifier les billets d'avion pour retour à [GEOGRAPHIC_DATA]" at bounding box center [307, 112] width 59 height 5
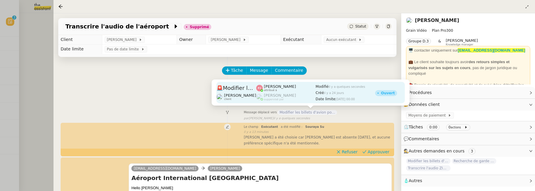
click at [284, 92] on div "Pauline Jennah attribué à" at bounding box center [285, 88] width 59 height 8
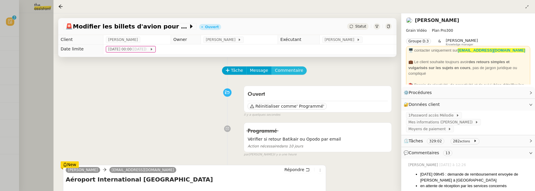
click at [289, 75] on button "Commentaire" at bounding box center [288, 71] width 35 height 8
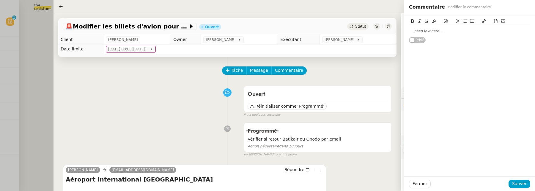
click at [418, 34] on div at bounding box center [469, 31] width 121 height 5
click at [460, 32] on div "@Pauline : bien montrer dans l'empathie" at bounding box center [469, 31] width 121 height 5
click at [490, 33] on div "@Pauline : bien montrer de l'empathie" at bounding box center [469, 31] width 121 height 5
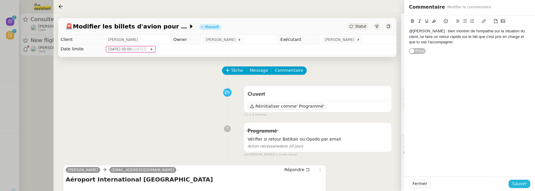
click at [518, 183] on span "Sauver" at bounding box center [519, 184] width 15 height 7
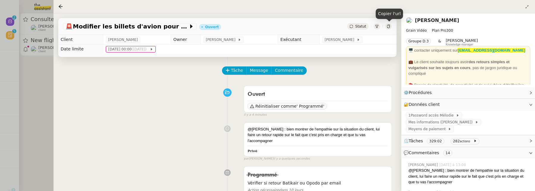
click at [391, 27] on div at bounding box center [388, 26] width 7 height 7
click at [37, 104] on div at bounding box center [267, 95] width 535 height 191
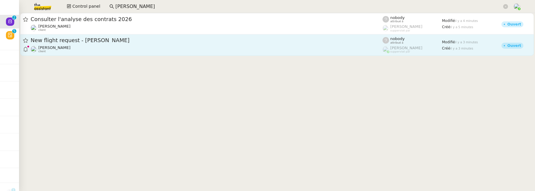
click at [102, 48] on div "Louis Frei client" at bounding box center [207, 49] width 352 height 8
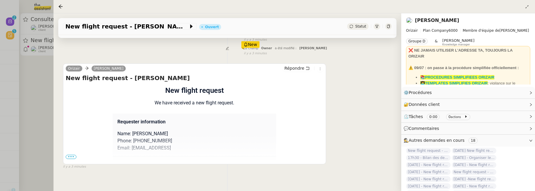
scroll to position [103, 0]
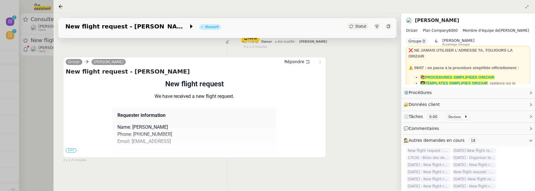
click at [71, 149] on span "•••" at bounding box center [71, 151] width 11 height 4
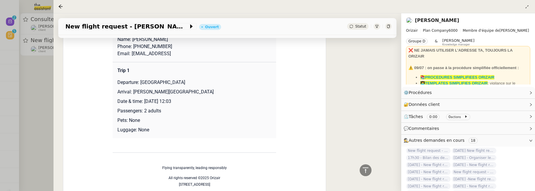
scroll to position [0, 0]
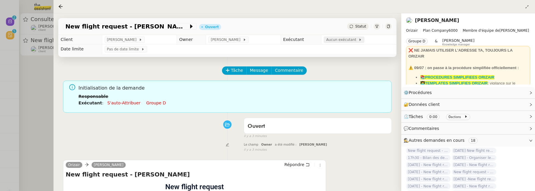
click at [336, 40] on span "Aucun exécutant" at bounding box center [342, 40] width 32 height 6
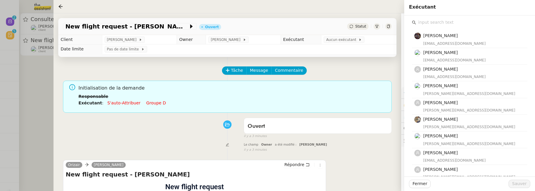
click at [454, 24] on input "text" at bounding box center [471, 22] width 111 height 8
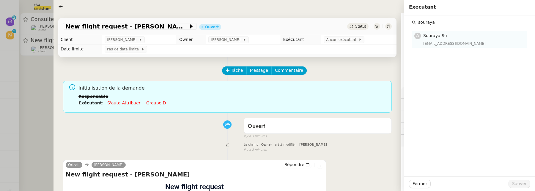
click at [459, 41] on div "souraya@team.theassistant.com" at bounding box center [473, 44] width 100 height 6
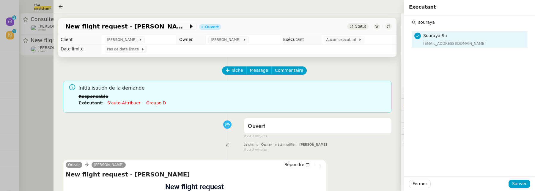
click at [515, 179] on div "Fermer Sauver" at bounding box center [469, 184] width 131 height 15
click at [435, 21] on input "souraya" at bounding box center [471, 22] width 111 height 8
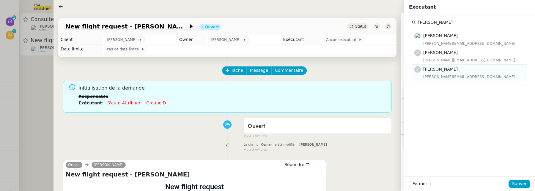
type input "camille"
click at [445, 68] on span "[PERSON_NAME]" at bounding box center [440, 69] width 34 height 5
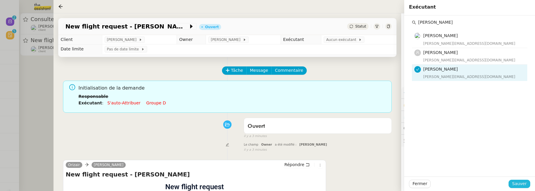
click at [519, 183] on span "Sauver" at bounding box center [519, 184] width 15 height 7
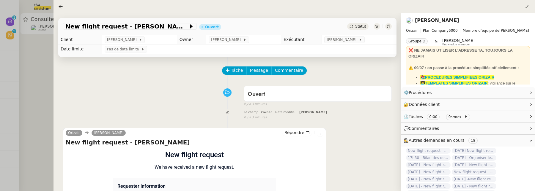
click at [280, 79] on div "Tâche Message Commentaire" at bounding box center [307, 74] width 169 height 14
click at [281, 72] on span "Commentaire" at bounding box center [289, 70] width 28 height 7
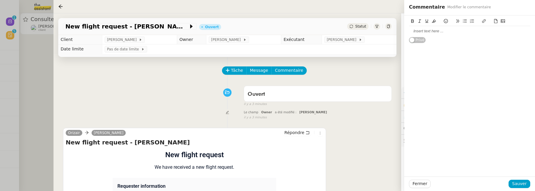
click at [432, 31] on div at bounding box center [469, 31] width 121 height 5
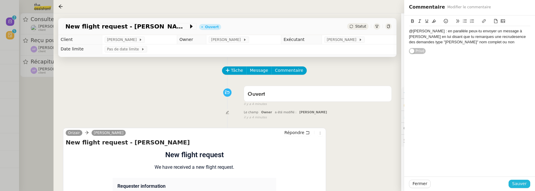
click at [520, 183] on span "Sauver" at bounding box center [519, 184] width 15 height 7
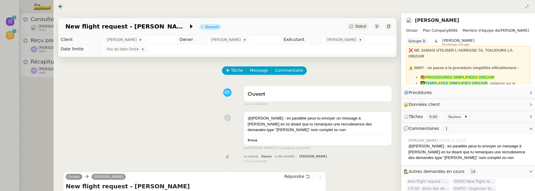
click at [35, 118] on div at bounding box center [267, 95] width 535 height 191
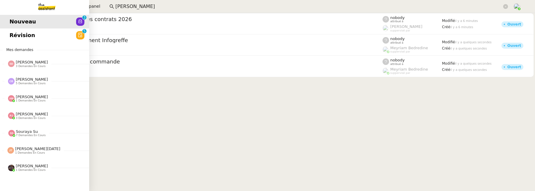
click at [13, 36] on span "Révision" at bounding box center [23, 35] width 26 height 9
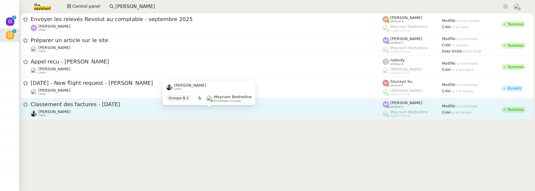
click at [206, 113] on div "Victor Peyre client" at bounding box center [207, 114] width 352 height 8
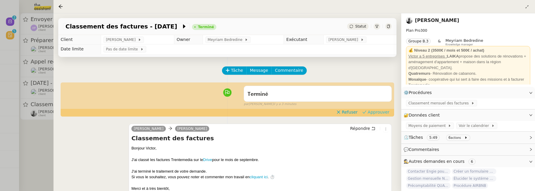
click at [371, 115] on span "Approuver" at bounding box center [379, 112] width 22 height 6
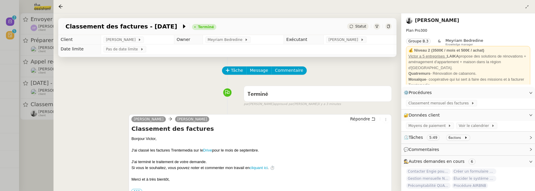
click at [28, 160] on div at bounding box center [267, 95] width 535 height 191
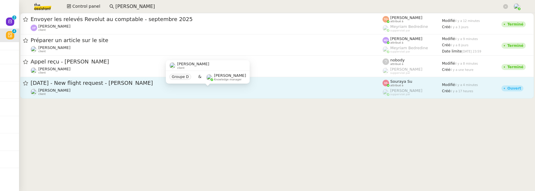
click at [130, 93] on div "Louis Frei client" at bounding box center [207, 92] width 352 height 8
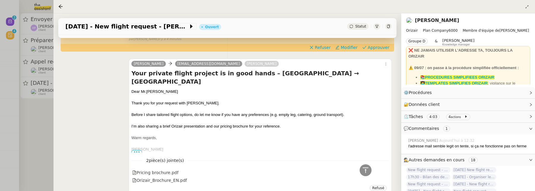
scroll to position [156, 0]
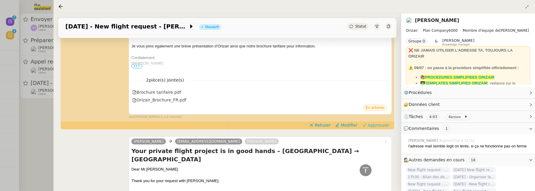
click at [380, 124] on span "Approuver" at bounding box center [379, 125] width 22 height 6
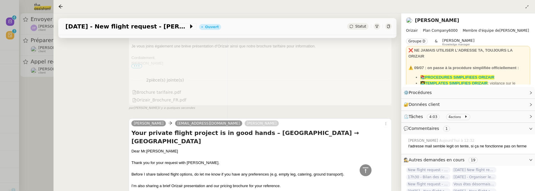
click at [39, 133] on div at bounding box center [267, 95] width 535 height 191
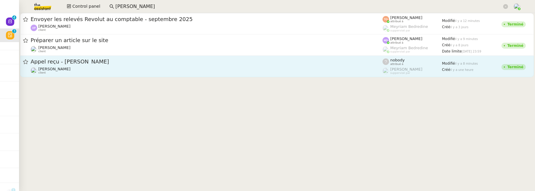
click at [101, 62] on span "Appel reçu - M. ROCH" at bounding box center [207, 61] width 352 height 5
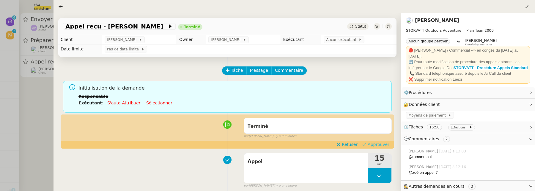
click at [382, 144] on span "Approuver" at bounding box center [379, 145] width 22 height 6
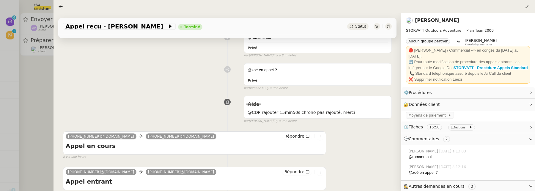
scroll to position [155, 0]
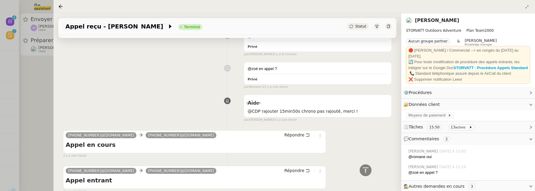
click at [45, 107] on div at bounding box center [267, 95] width 535 height 191
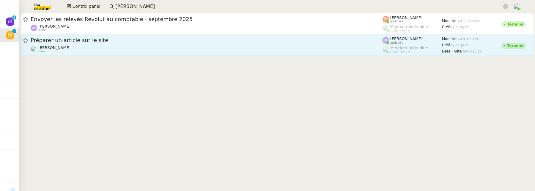
click at [147, 39] on span "Préparer un article sur le site" at bounding box center [207, 40] width 352 height 5
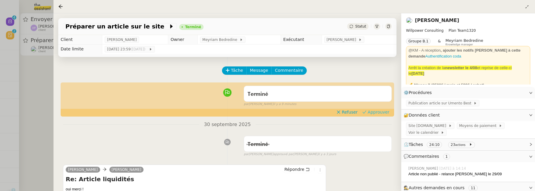
click at [380, 111] on span "Approuver" at bounding box center [379, 112] width 22 height 6
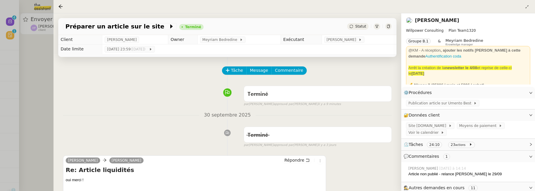
click at [45, 74] on div at bounding box center [267, 95] width 535 height 191
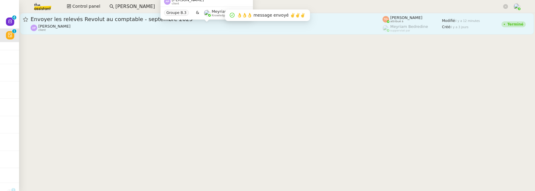
click at [97, 26] on div "Ashley Poniatowski client" at bounding box center [207, 28] width 352 height 8
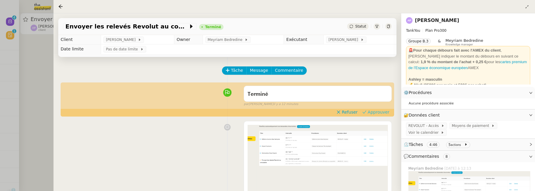
click at [383, 114] on span "Approuver" at bounding box center [379, 112] width 22 height 6
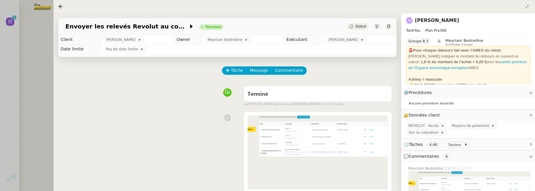
click at [38, 77] on div at bounding box center [267, 95] width 535 height 191
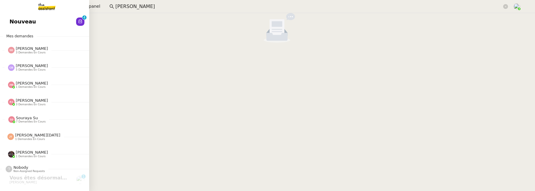
click at [7, 15] on link "Nouveau 0 1 2 3 4 5 6 7 8 9" at bounding box center [44, 22] width 89 height 14
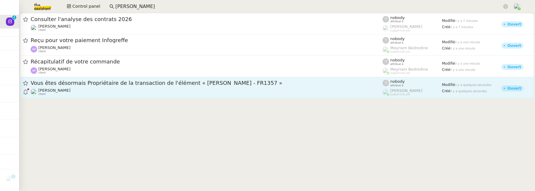
click at [205, 84] on span "Vous êtes désormais Propriétaire de la transaction de l'élément « John Smit - F…" at bounding box center [207, 83] width 352 height 5
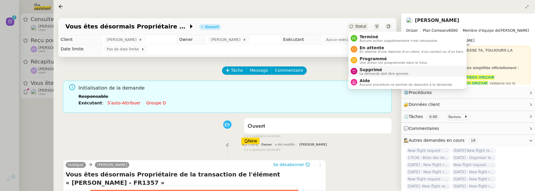
click at [372, 73] on span "La demande doit être ignorée." at bounding box center [385, 73] width 50 height 3
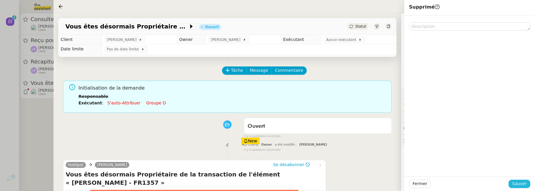
click at [520, 181] on span "Sauver" at bounding box center [519, 184] width 15 height 7
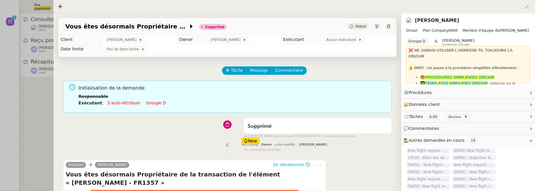
click at [38, 111] on div at bounding box center [267, 95] width 535 height 191
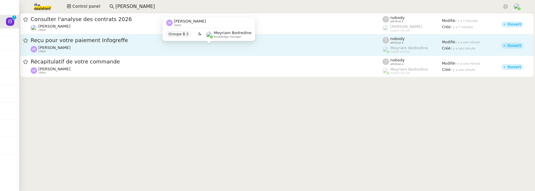
click at [169, 48] on div "Ashley Poniatowski client" at bounding box center [207, 49] width 352 height 8
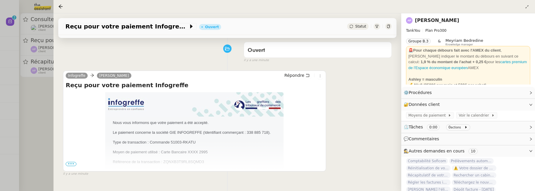
scroll to position [76, 0]
click at [320, 78] on button at bounding box center [320, 76] width 7 height 7
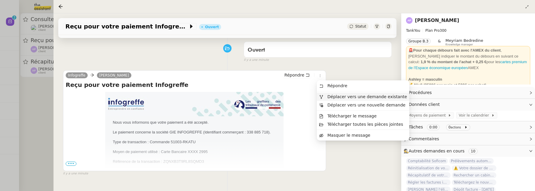
click at [330, 96] on span "Déplacer vers une demande existante" at bounding box center [368, 97] width 80 height 5
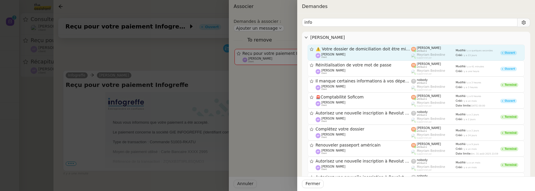
type input "info"
click at [383, 51] on span "⚠️ Votre dossier de domiciliation doit être mis à jour" at bounding box center [364, 49] width 96 height 4
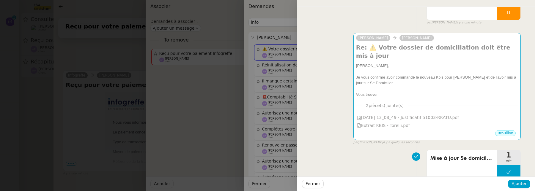
scroll to position [54, 0]
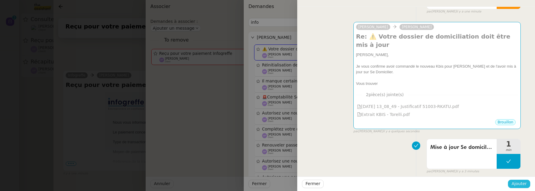
click at [523, 185] on span "Ajouter" at bounding box center [518, 184] width 15 height 7
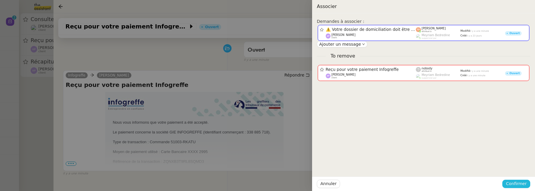
click at [523, 185] on span "Confirmer" at bounding box center [516, 184] width 21 height 7
click at [520, 166] on span "Ajouter" at bounding box center [516, 168] width 15 height 6
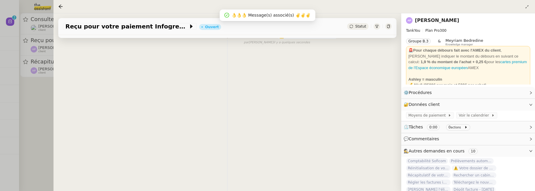
scroll to position [76, 0]
click at [42, 93] on div at bounding box center [267, 95] width 535 height 191
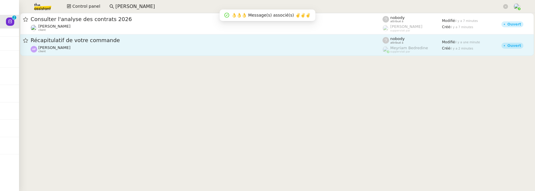
click at [120, 52] on div "Ashley Poniatowski client" at bounding box center [207, 49] width 352 height 8
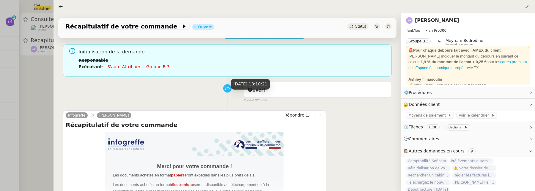
scroll to position [44, 0]
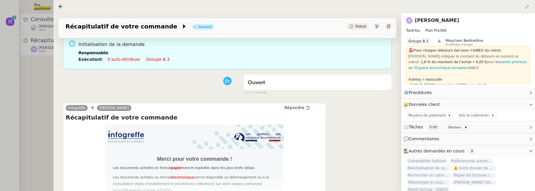
click at [319, 108] on icon at bounding box center [320, 109] width 4 height 4
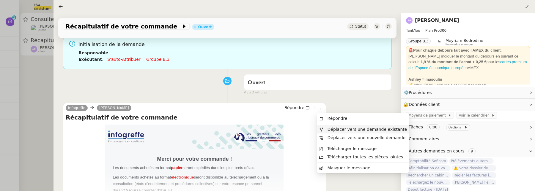
click at [337, 131] on span "Déplacer vers une demande existante" at bounding box center [368, 129] width 80 height 5
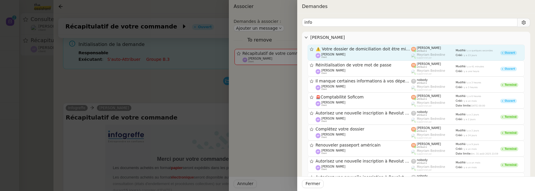
type input "info"
click at [376, 47] on div "⚠️ Votre dossier de domiciliation doit être mis à jour" at bounding box center [364, 49] width 96 height 5
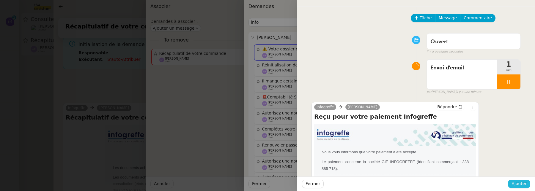
click at [518, 181] on span "Ajouter" at bounding box center [518, 184] width 15 height 7
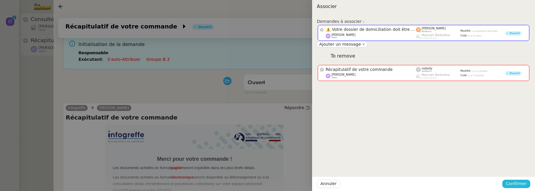
click at [518, 181] on span "Confirmer" at bounding box center [516, 184] width 21 height 7
click at [518, 167] on span "Ajouter" at bounding box center [516, 168] width 15 height 6
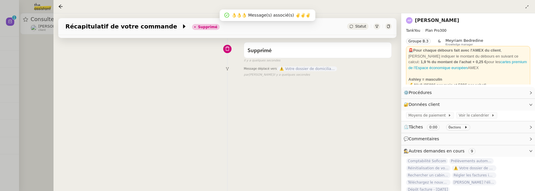
click at [37, 69] on div at bounding box center [267, 95] width 535 height 191
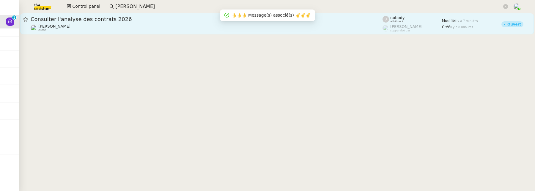
click at [124, 33] on link "Consulter l'analyse des contrats 2026 Florent Seiler client nobody attribué à R…" at bounding box center [277, 23] width 514 height 21
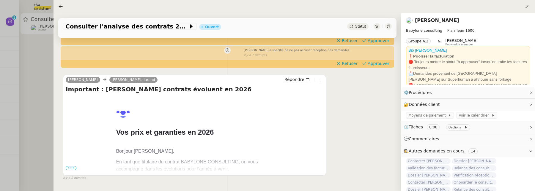
scroll to position [149, 0]
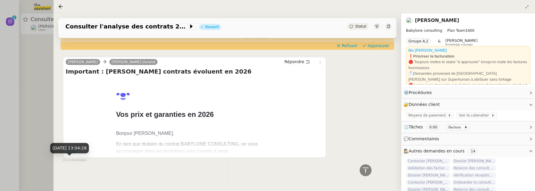
click at [73, 152] on div "3 oct. 2025, 13:04:28" at bounding box center [69, 148] width 39 height 10
click at [73, 152] on span "•••" at bounding box center [71, 151] width 11 height 4
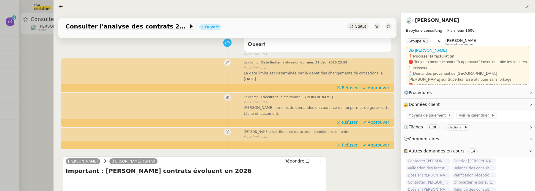
scroll to position [51, 0]
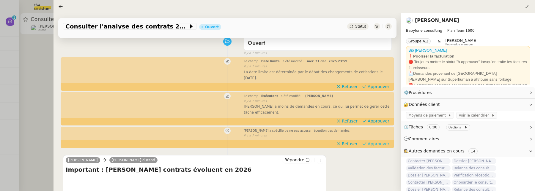
click at [386, 141] on span "Approuver" at bounding box center [379, 144] width 22 height 6
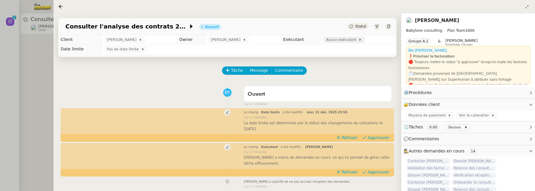
click at [335, 38] on span "Aucun exécutant" at bounding box center [342, 40] width 32 height 6
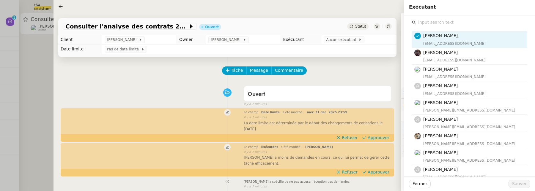
click at [436, 24] on input "text" at bounding box center [471, 22] width 111 height 8
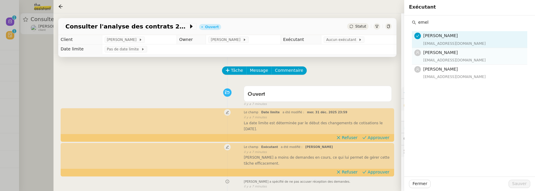
type input "emel"
click at [443, 59] on div "emelyne@team.theassistant.com" at bounding box center [473, 60] width 100 height 6
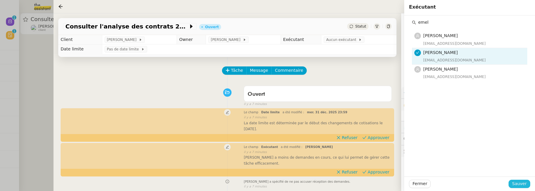
click at [515, 181] on span "Sauver" at bounding box center [519, 184] width 15 height 7
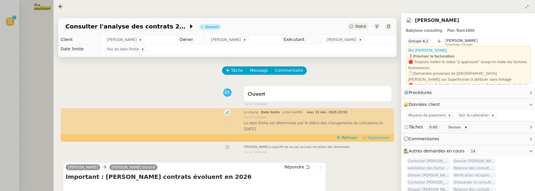
click at [374, 137] on span "Approuver" at bounding box center [379, 138] width 22 height 6
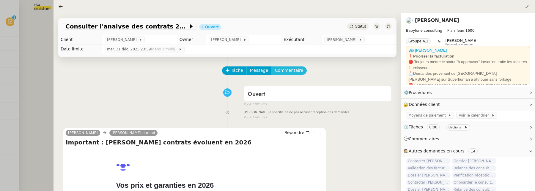
click at [283, 70] on span "Commentaire" at bounding box center [289, 70] width 28 height 7
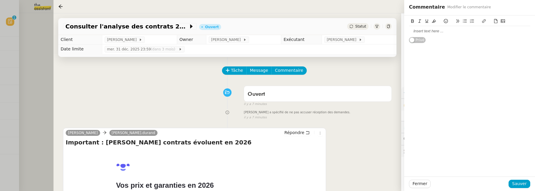
click at [446, 34] on div at bounding box center [469, 31] width 121 height 10
click at [527, 182] on button "Sauver" at bounding box center [520, 184] width 22 height 8
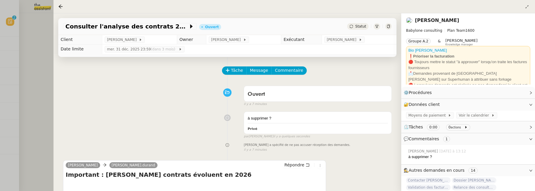
click at [41, 61] on div at bounding box center [267, 95] width 535 height 191
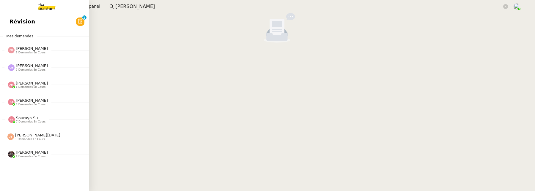
click at [10, 22] on span "Révision" at bounding box center [23, 21] width 26 height 9
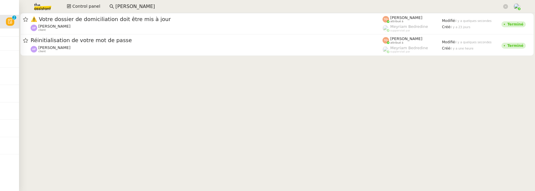
click at [134, 57] on div at bounding box center [277, 35] width 516 height 45
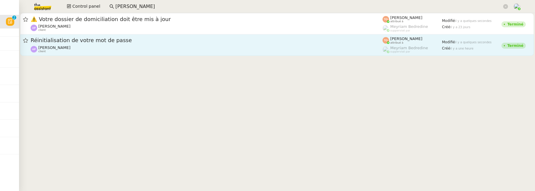
click at [134, 54] on link "Réinitialisation de votre mot de passe Ashley Poniatowski client Tatyana Orec a…" at bounding box center [277, 44] width 514 height 21
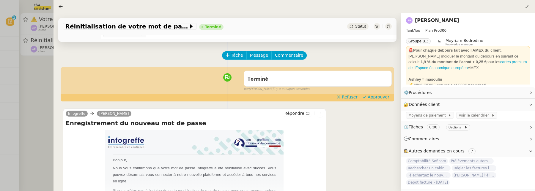
scroll to position [28, 0]
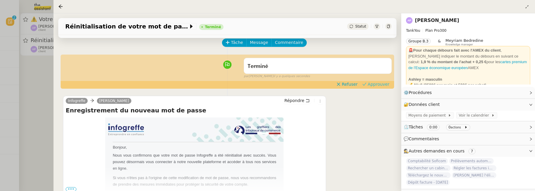
click at [372, 87] on span "Approuver" at bounding box center [379, 84] width 22 height 6
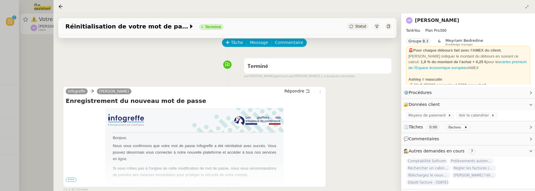
click at [26, 79] on div at bounding box center [267, 95] width 535 height 191
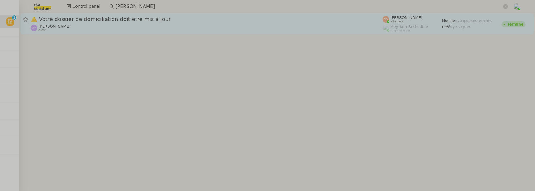
click at [84, 17] on span "⚠️ Votre dossier de domiciliation doit être mis à jour" at bounding box center [207, 19] width 352 height 5
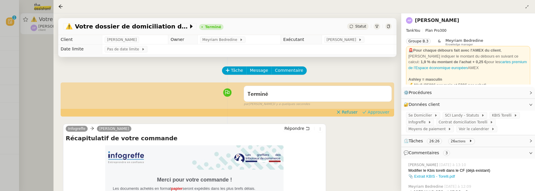
click at [380, 115] on span "Approuver" at bounding box center [379, 112] width 22 height 6
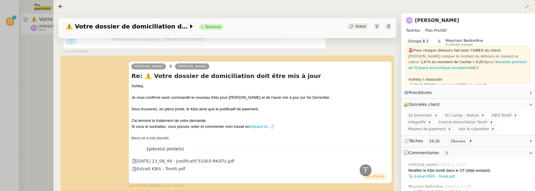
scroll to position [359, 0]
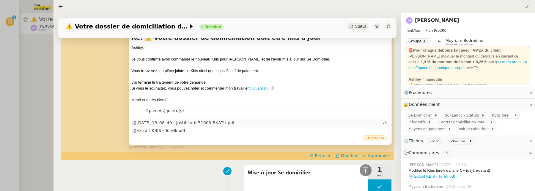
click at [216, 124] on div "2025-10-03 13_08_49 - Justificatif 51003-RKATU.pdf" at bounding box center [183, 123] width 102 height 7
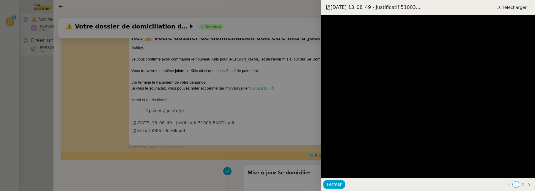
click at [262, 117] on div at bounding box center [267, 95] width 535 height 191
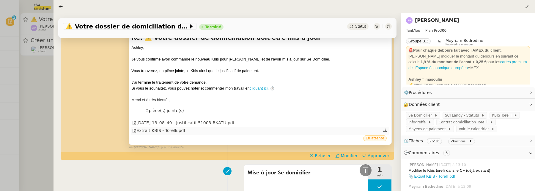
click at [154, 129] on div "Extrait KBIS - Torelli.pdf" at bounding box center [158, 130] width 53 height 7
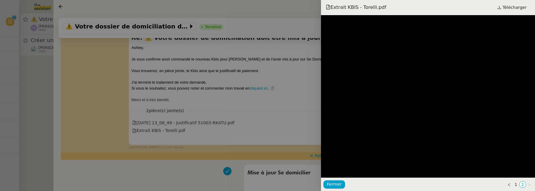
click at [298, 115] on div at bounding box center [267, 95] width 535 height 191
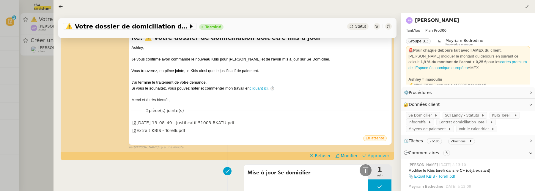
click at [379, 158] on span "Approuver" at bounding box center [379, 156] width 22 height 6
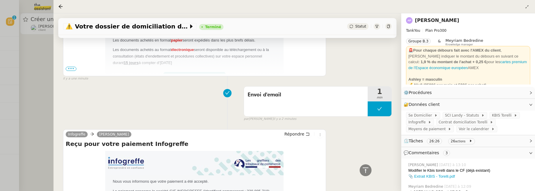
scroll to position [0, 0]
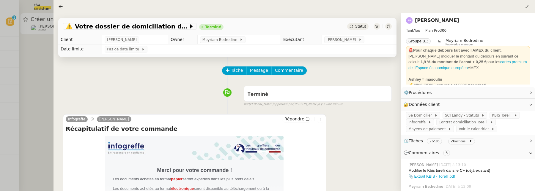
click at [40, 78] on div at bounding box center [267, 95] width 535 height 191
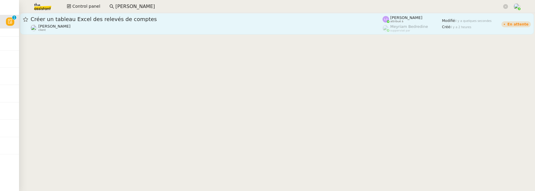
click at [120, 28] on div "Rebecca Woessner client" at bounding box center [207, 28] width 352 height 8
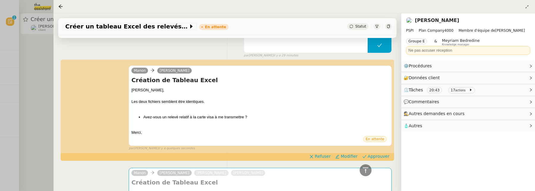
scroll to position [95, 0]
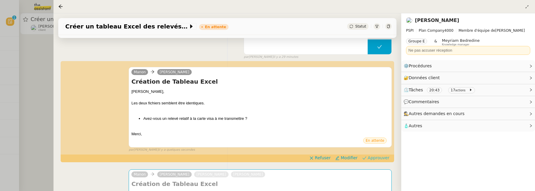
click at [372, 156] on span "Approuver" at bounding box center [379, 158] width 22 height 6
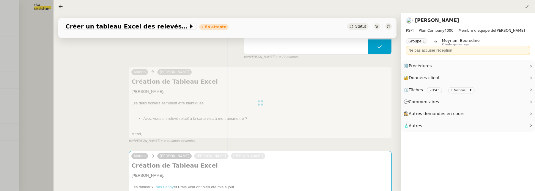
click at [45, 38] on div at bounding box center [267, 95] width 535 height 191
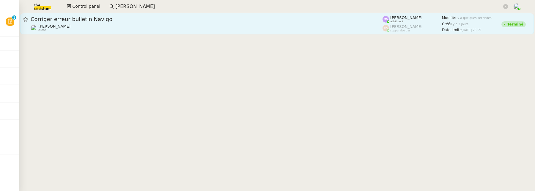
click at [105, 20] on span "Corriger erreur bulletin Navigo" at bounding box center [207, 19] width 352 height 5
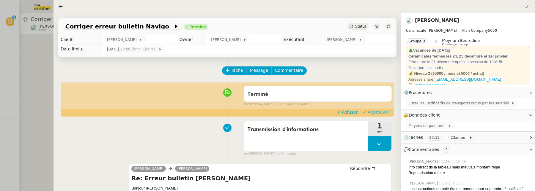
click at [381, 113] on span "Approuver" at bounding box center [379, 112] width 22 height 6
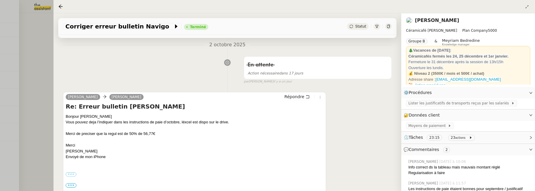
scroll to position [266, 0]
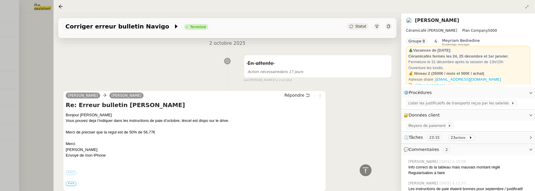
click at [47, 96] on div at bounding box center [267, 95] width 535 height 191
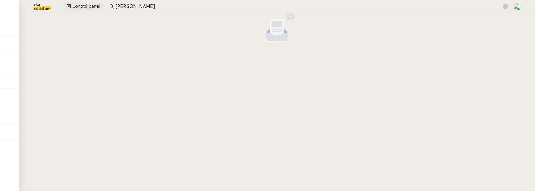
click at [86, 4] on span "Control panel" at bounding box center [86, 6] width 28 height 7
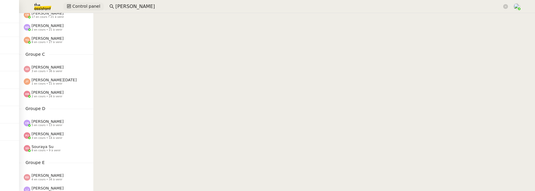
scroll to position [110, 0]
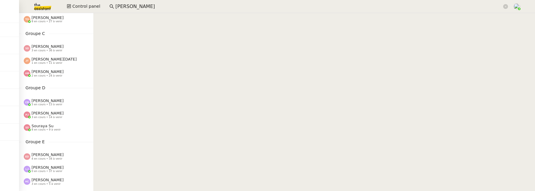
click at [56, 51] on span "3 en cours • 36 à venir" at bounding box center [47, 50] width 31 height 3
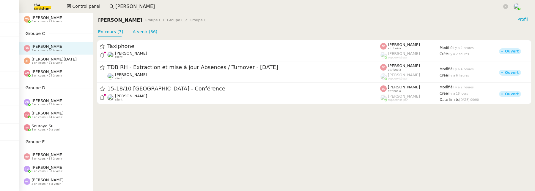
click at [49, 71] on span "[PERSON_NAME]" at bounding box center [48, 72] width 32 height 4
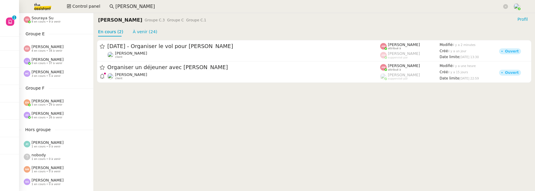
scroll to position [221, 0]
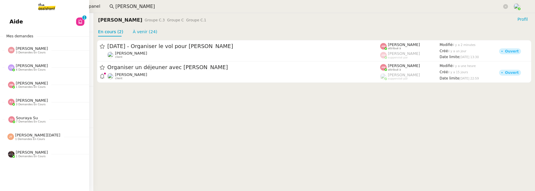
click at [9, 23] on link "Aide 0 1 2 3 4 5 6 7 8 9" at bounding box center [44, 22] width 89 height 14
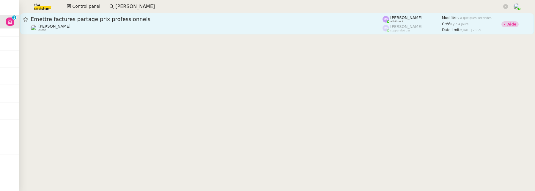
click at [138, 22] on div "Émettre factures partage prix professionnels" at bounding box center [207, 19] width 352 height 7
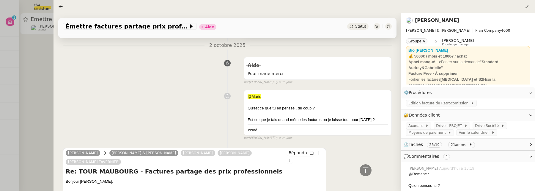
scroll to position [154, 0]
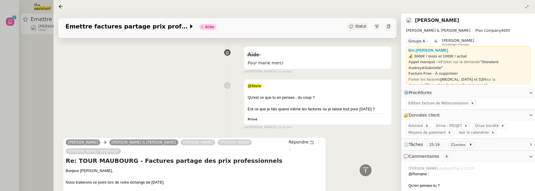
click at [43, 66] on div at bounding box center [267, 95] width 535 height 191
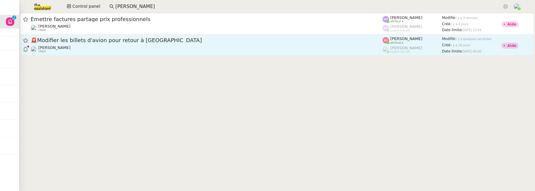
click at [105, 48] on div "Louis Fouché client" at bounding box center [207, 49] width 352 height 8
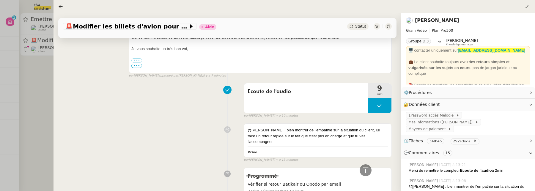
scroll to position [225, 0]
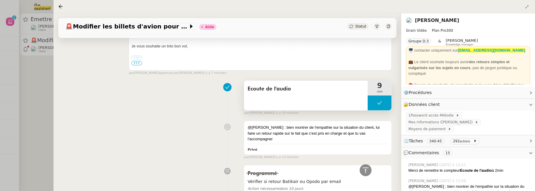
click at [340, 102] on div "Ecoute de l'audio" at bounding box center [306, 96] width 124 height 30
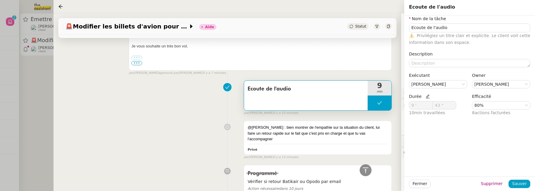
click at [426, 97] on icon at bounding box center [428, 97] width 4 height 4
drag, startPoint x: 421, startPoint y: 106, endPoint x: 397, endPoint y: 106, distance: 24.7
click at [397, 106] on app-ticket "🚨 Modifier les billets d'avion pour retour à Bali Aide Statut Client Louis Fouc…" at bounding box center [293, 102] width 481 height 178
type input "2 '"
drag, startPoint x: 448, startPoint y: 104, endPoint x: 410, endPoint y: 104, distance: 37.1
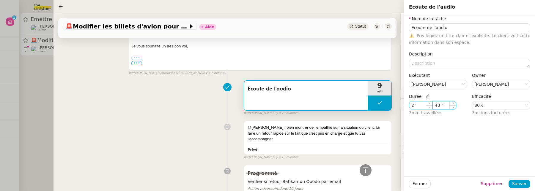
click at [410, 104] on nz-input-group "2 ' 43 "" at bounding box center [438, 105] width 58 height 8
type input """
click at [517, 183] on span "Sauver" at bounding box center [519, 184] width 15 height 7
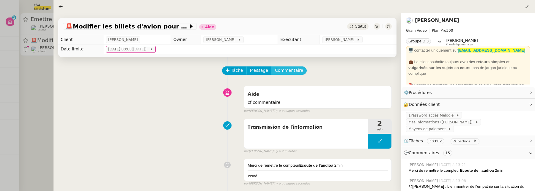
click at [294, 71] on span "Commentaire" at bounding box center [289, 70] width 28 height 7
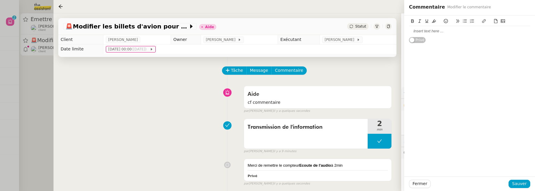
click at [431, 28] on div at bounding box center [469, 31] width 121 height 10
click at [524, 188] on span "Sauver" at bounding box center [519, 184] width 15 height 7
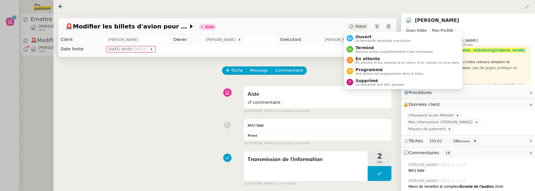
click at [359, 25] on span "Statut" at bounding box center [360, 26] width 11 height 4
click at [363, 32] on ul "Ouvert La demande nécessite une action Terminé Aucune action supplémentaire n'e…" at bounding box center [403, 60] width 118 height 57
click at [366, 35] on span "Ouvert" at bounding box center [382, 36] width 55 height 5
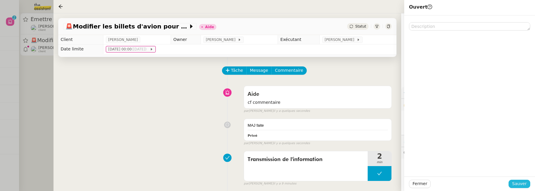
click at [521, 186] on span "Sauver" at bounding box center [519, 184] width 15 height 7
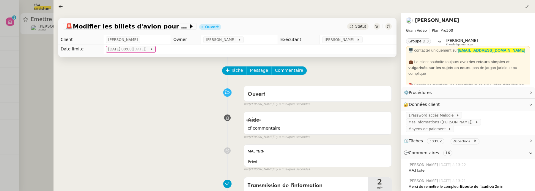
click at [43, 60] on div at bounding box center [267, 95] width 535 height 191
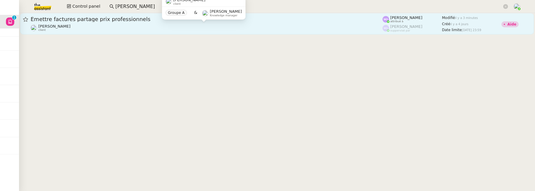
click at [224, 27] on div "[PERSON_NAME] client" at bounding box center [207, 28] width 352 height 8
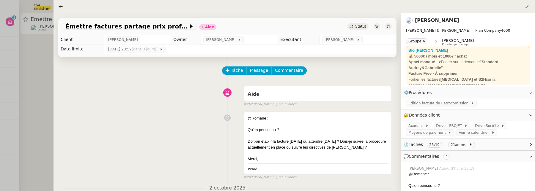
click at [43, 91] on div at bounding box center [267, 95] width 535 height 191
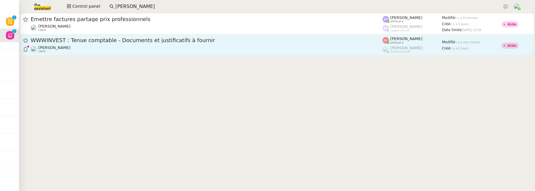
click at [245, 45] on div "Paul WEIBEL client" at bounding box center [207, 49] width 352 height 8
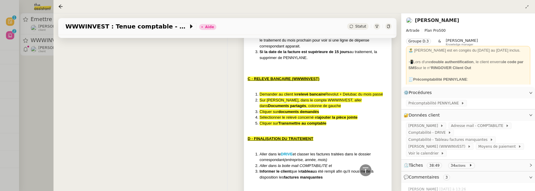
scroll to position [491, 0]
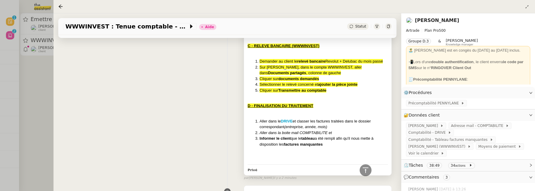
click at [321, 109] on div at bounding box center [318, 112] width 140 height 6
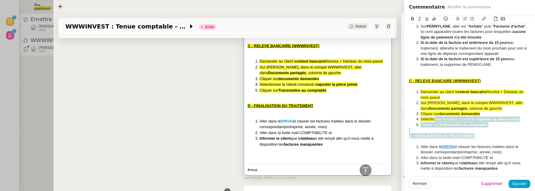
scroll to position [491, 0]
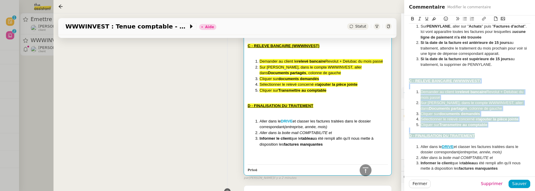
drag, startPoint x: 477, startPoint y: 142, endPoint x: 408, endPoint y: 86, distance: 88.8
copy div "C - RELEVE BANCAIRE (WWWINVEST) Demander au client le relevé bancaire Revolut +…"
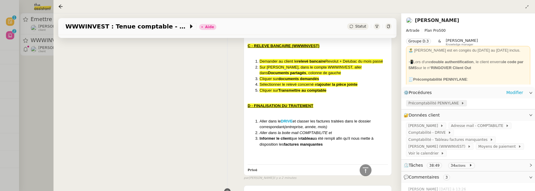
click at [447, 106] on span "Précomptabilité PENNYLANE" at bounding box center [434, 103] width 53 height 6
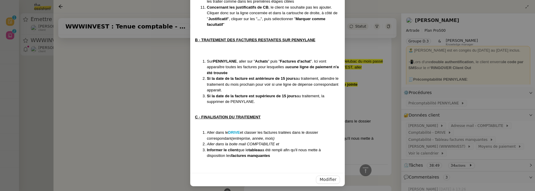
scroll to position [270, 0]
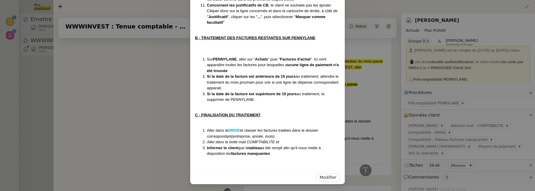
click at [372, 107] on nz-modal-container "Contexte : Le client souhaite que nous nous chargions du pointage de ses dépens…" at bounding box center [267, 95] width 535 height 191
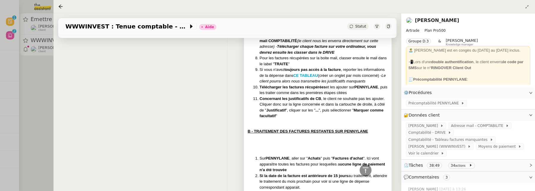
scroll to position [335, 0]
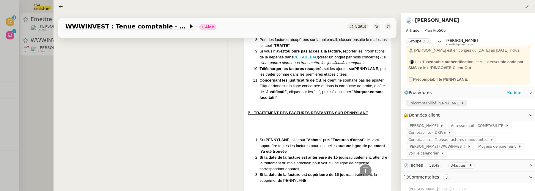
click at [437, 105] on span "Précomptabilité PENNYLANE" at bounding box center [434, 103] width 53 height 6
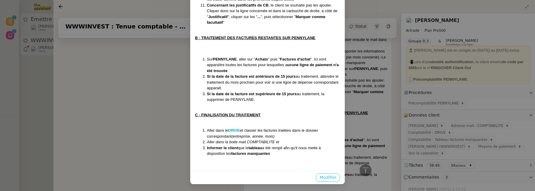
click at [325, 176] on span "Modifier" at bounding box center [327, 177] width 17 height 7
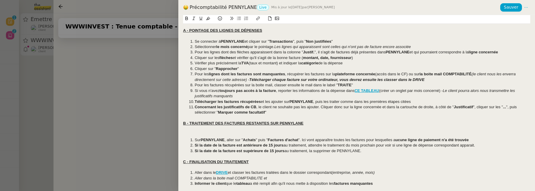
scroll to position [61, 0]
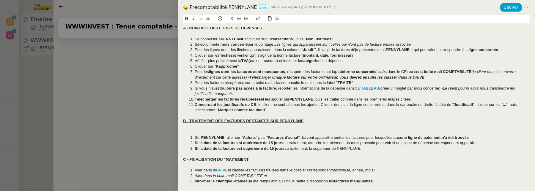
drag, startPoint x: 250, startPoint y: 158, endPoint x: 180, endPoint y: 159, distance: 69.8
click at [180, 159] on div "Contexte : Le client souhaite que nous nous chargions du pointage de ses dépens…" at bounding box center [356, 103] width 357 height 176
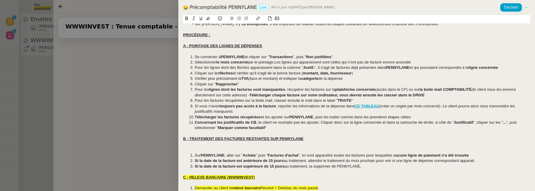
scroll to position [105, 0]
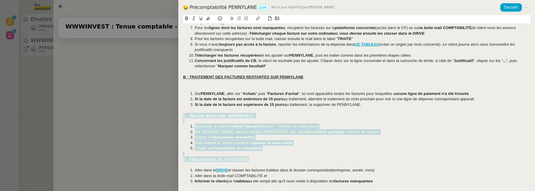
drag, startPoint x: 257, startPoint y: 159, endPoint x: 183, endPoint y: 117, distance: 84.5
click at [183, 117] on div "Contexte : Le client souhaite que nous nous chargions du pointage de ses dépens…" at bounding box center [356, 53] width 347 height 268
click at [207, 19] on icon at bounding box center [208, 18] width 4 height 4
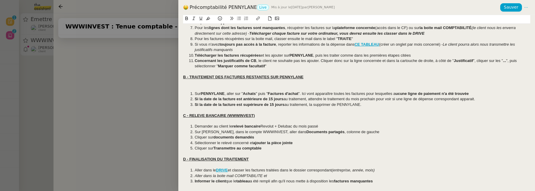
click at [251, 89] on div at bounding box center [356, 88] width 347 height 5
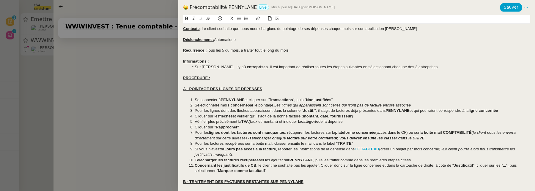
click at [183, 29] on u "Contexte" at bounding box center [191, 28] width 17 height 4
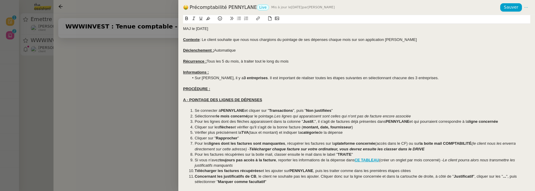
click at [188, 27] on div "MAJ le 03/10/2025" at bounding box center [356, 28] width 347 height 5
click at [187, 21] on button at bounding box center [186, 18] width 7 height 7
click at [210, 18] on icon at bounding box center [208, 18] width 4 height 4
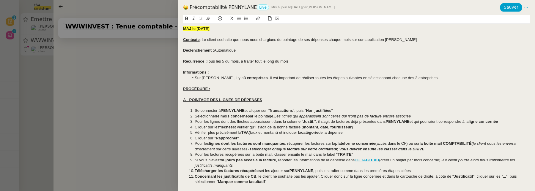
click at [232, 38] on div "Contexte : Le client souhaite que nous nous chargions du pointage de ses dépens…" at bounding box center [356, 39] width 347 height 5
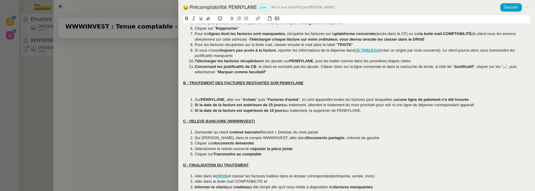
scroll to position [116, 0]
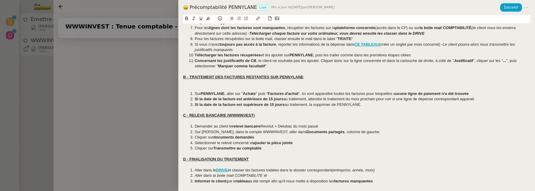
click at [204, 82] on div at bounding box center [356, 82] width 347 height 5
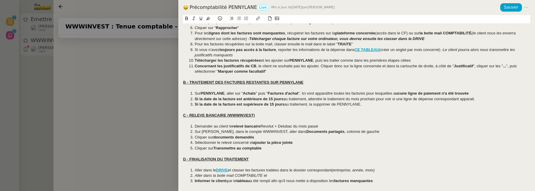
scroll to position [111, 0]
click at [517, 6] on span "Sauver" at bounding box center [511, 7] width 15 height 7
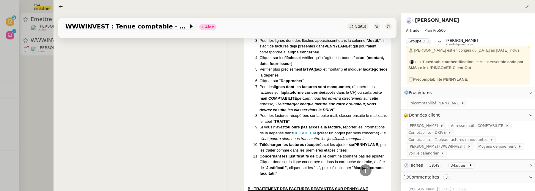
scroll to position [0, 0]
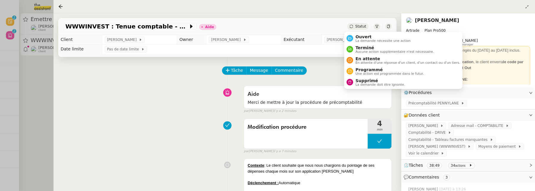
click at [362, 28] on span "Statut" at bounding box center [360, 26] width 11 height 4
click at [369, 37] on span "Ouvert" at bounding box center [382, 36] width 55 height 5
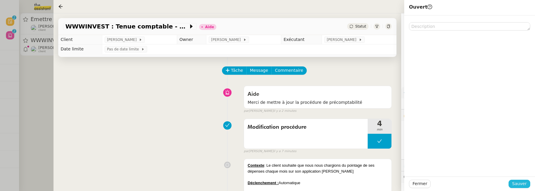
click at [521, 185] on span "Sauver" at bounding box center [519, 184] width 15 height 7
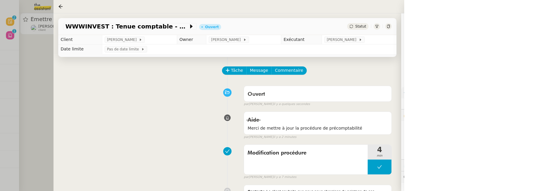
click at [50, 94] on div at bounding box center [267, 95] width 535 height 191
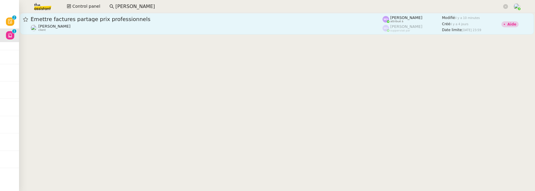
click at [89, 28] on div "[PERSON_NAME] client" at bounding box center [207, 28] width 352 height 8
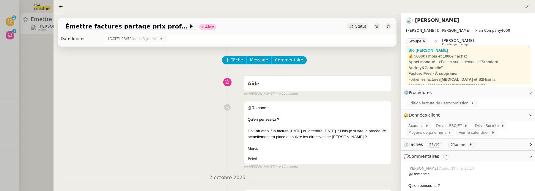
scroll to position [19, 0]
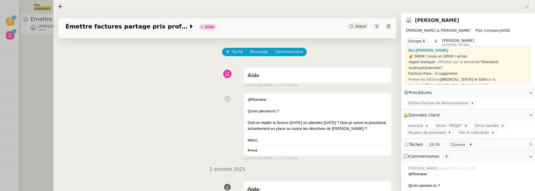
click at [34, 83] on div at bounding box center [267, 95] width 535 height 191
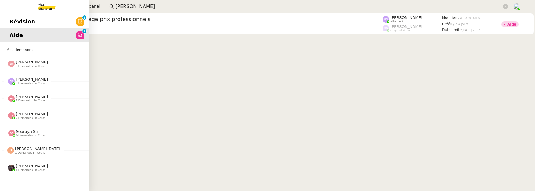
click at [16, 20] on span "Révision" at bounding box center [23, 21] width 26 height 9
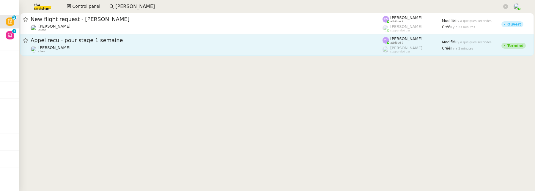
click at [207, 46] on div "[PERSON_NAME] client" at bounding box center [207, 49] width 352 height 8
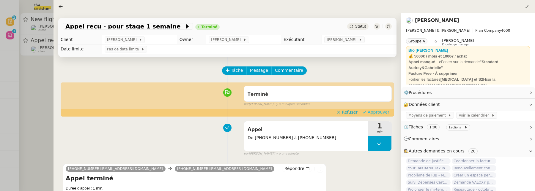
click at [379, 110] on span "Approuver" at bounding box center [379, 112] width 22 height 6
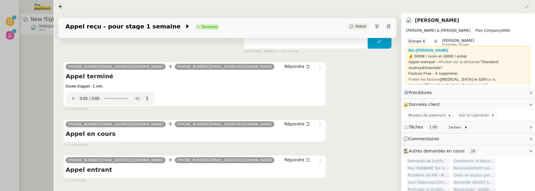
scroll to position [104, 0]
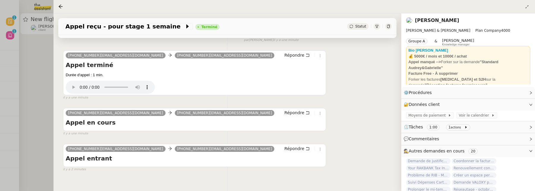
click at [30, 86] on div at bounding box center [267, 95] width 535 height 191
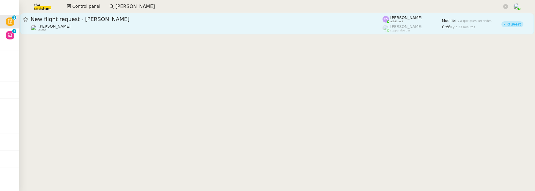
click at [71, 32] on link "New flight request - John Smit Louis Frei client Camille Barthès attribué à Fré…" at bounding box center [277, 23] width 514 height 21
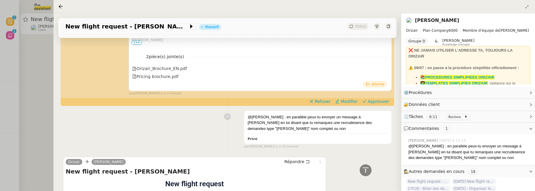
scroll to position [395, 0]
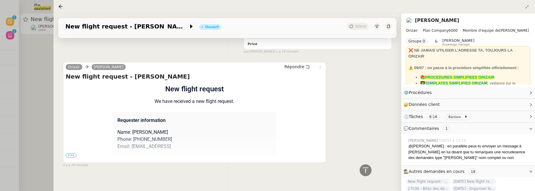
click at [73, 154] on span "•••" at bounding box center [71, 156] width 11 height 4
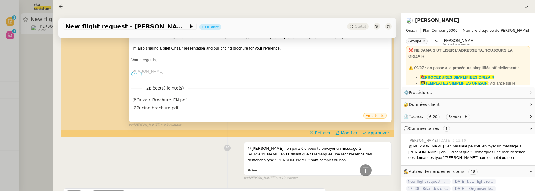
scroll to position [245, 0]
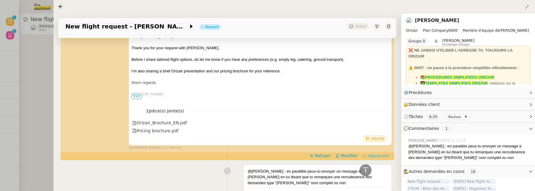
click at [371, 158] on span "Approuver" at bounding box center [379, 156] width 22 height 6
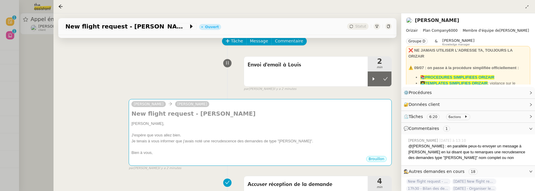
scroll to position [31, 0]
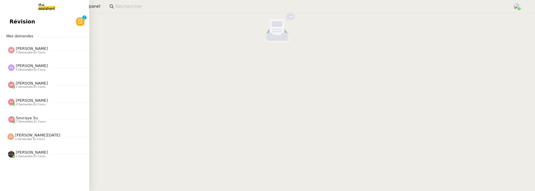
click at [10, 25] on span "Révision" at bounding box center [23, 21] width 26 height 9
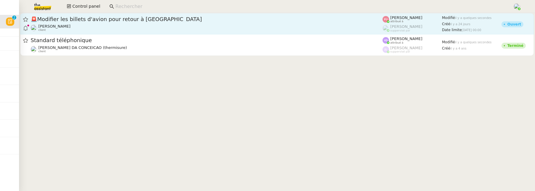
click at [174, 20] on span "🚨 Modifier les billets d'avion pour retour à [GEOGRAPHIC_DATA]" at bounding box center [207, 19] width 352 height 5
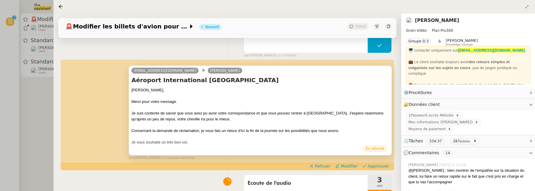
scroll to position [91, 0]
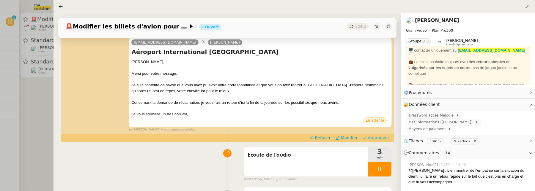
click at [371, 137] on span "Approuver" at bounding box center [379, 138] width 22 height 6
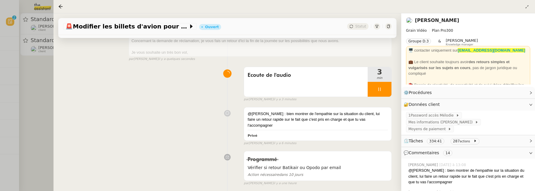
scroll to position [177, 0]
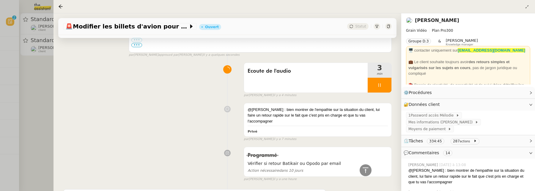
click at [34, 101] on div at bounding box center [267, 95] width 535 height 191
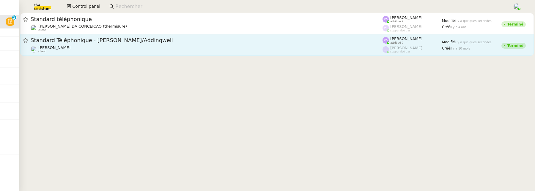
click at [69, 45] on div "[PERSON_NAME] client" at bounding box center [207, 49] width 352 height 8
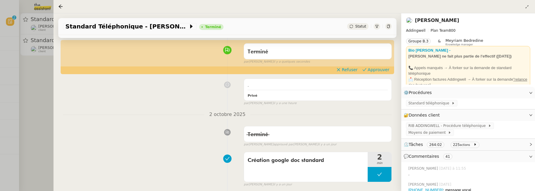
scroll to position [5, 0]
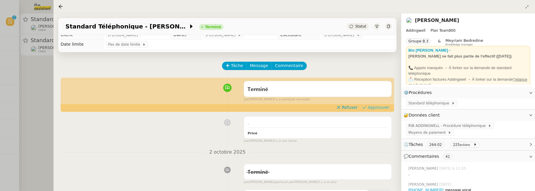
click at [375, 108] on span "Approuver" at bounding box center [379, 108] width 22 height 6
click at [44, 85] on div at bounding box center [267, 95] width 535 height 191
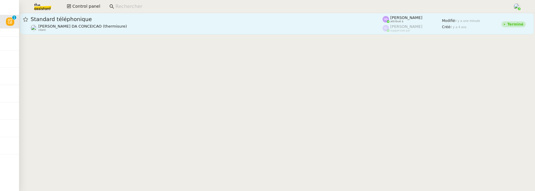
click at [89, 30] on div "Charles DA CONCEICAO (thermisure) client" at bounding box center [82, 28] width 89 height 8
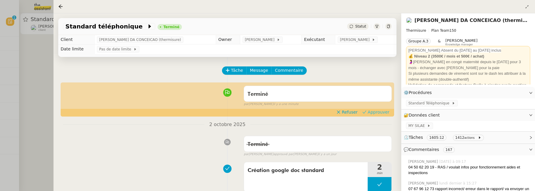
click at [381, 112] on span "Approuver" at bounding box center [379, 112] width 22 height 6
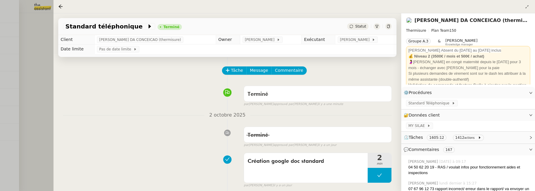
click at [29, 55] on div at bounding box center [267, 95] width 535 height 191
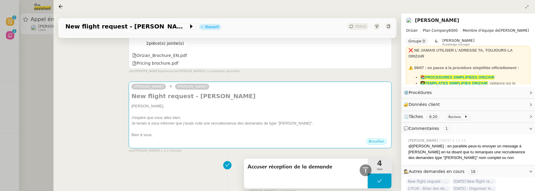
scroll to position [363, 0]
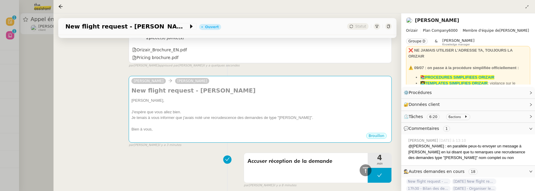
click at [31, 66] on div at bounding box center [267, 95] width 535 height 191
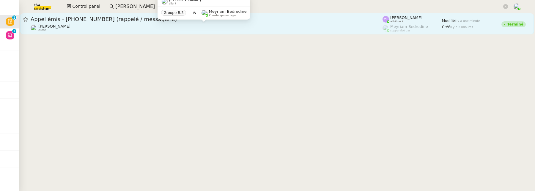
click at [134, 30] on div "[PERSON_NAME] client" at bounding box center [207, 28] width 352 height 8
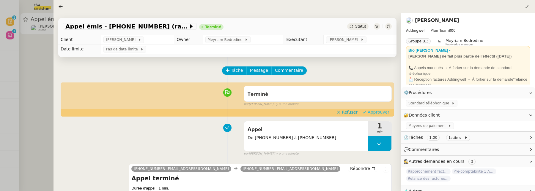
click at [382, 114] on span "Approuver" at bounding box center [379, 112] width 22 height 6
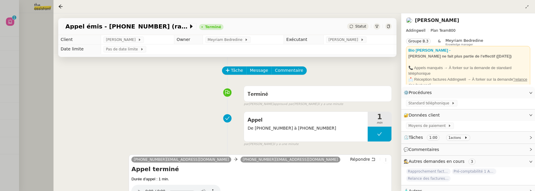
click at [42, 51] on div at bounding box center [267, 95] width 535 height 191
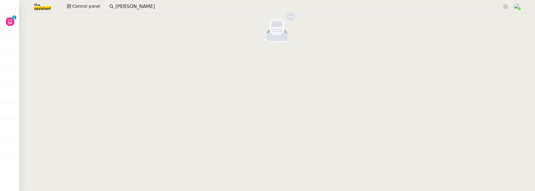
click at [20, 22] on div at bounding box center [277, 29] width 516 height 32
click at [19, 21] on div at bounding box center [277, 29] width 516 height 32
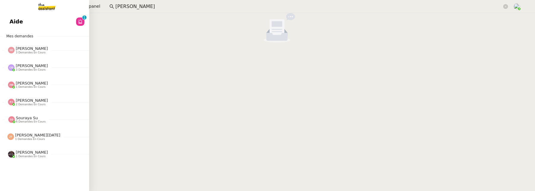
click at [16, 21] on span "Aide" at bounding box center [16, 21] width 13 height 9
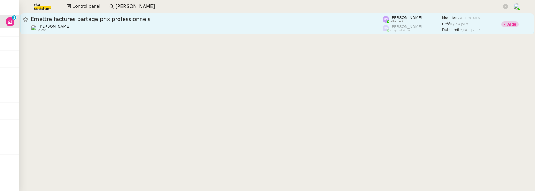
click at [154, 20] on span "Émettre factures partage prix professionnels" at bounding box center [207, 19] width 352 height 5
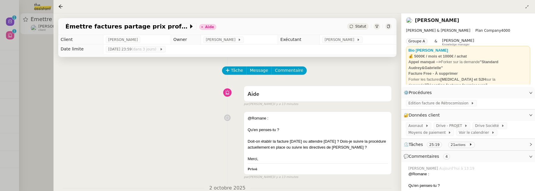
click at [41, 69] on div at bounding box center [267, 95] width 535 height 191
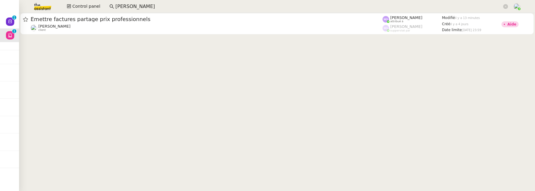
click at [128, 8] on input "[PERSON_NAME]" at bounding box center [308, 7] width 387 height 8
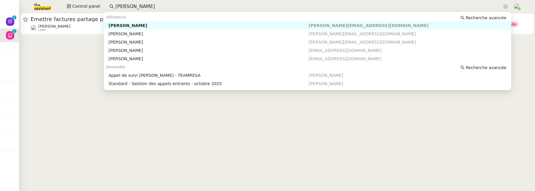
click at [128, 8] on input "[PERSON_NAME]" at bounding box center [308, 7] width 387 height 8
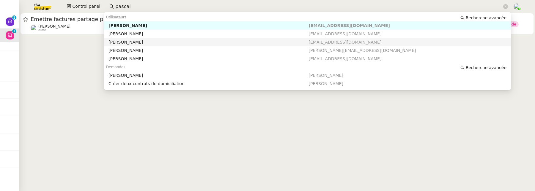
click at [152, 41] on div "[PERSON_NAME]" at bounding box center [208, 42] width 200 height 5
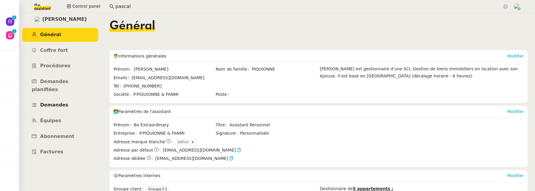
click at [63, 102] on span "Demandes" at bounding box center [54, 105] width 28 height 6
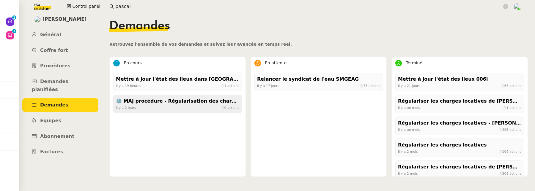
click at [195, 104] on div "⚙️ MAJ procédure - Régularisation des charges locatives" at bounding box center [177, 101] width 123 height 8
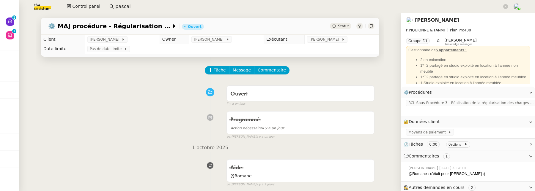
click at [137, 11] on app-search-bar "pascal" at bounding box center [308, 6] width 405 height 13
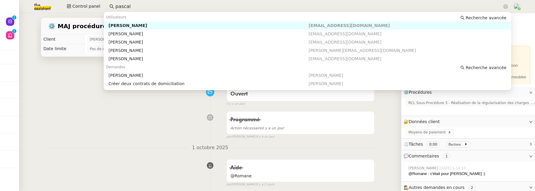
click at [136, 8] on input "pascal" at bounding box center [308, 7] width 387 height 8
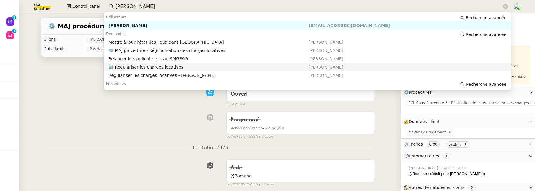
click at [144, 64] on nz-auto-option "⚙️ Régulariser les charges locatives [PERSON_NAME]" at bounding box center [307, 67] width 407 height 8
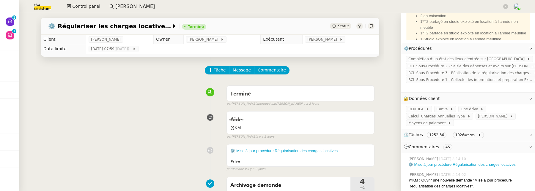
click at [147, 9] on input "[PERSON_NAME]" at bounding box center [308, 7] width 387 height 8
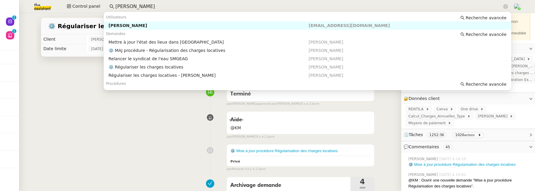
click at [147, 9] on input "[PERSON_NAME]" at bounding box center [308, 7] width 387 height 8
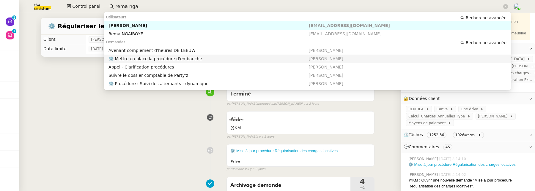
click at [174, 58] on div "⚙️ Mettre en place la procédure d'embauche" at bounding box center [208, 58] width 200 height 5
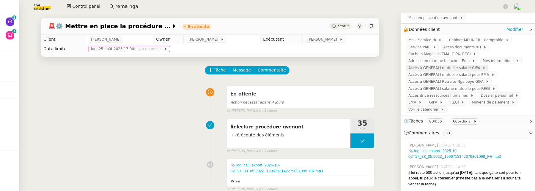
scroll to position [79, 0]
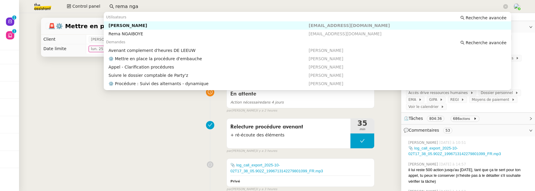
click at [136, 7] on input "rema nga" at bounding box center [308, 7] width 387 height 8
type input "a"
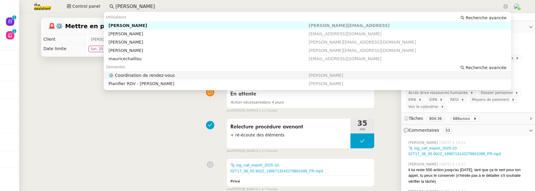
click at [156, 74] on div "⚙️ Coordination de rendez-vous" at bounding box center [208, 75] width 200 height 5
type input "[PERSON_NAME]"
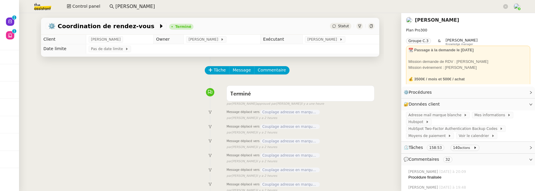
click at [174, 8] on input "[PERSON_NAME]" at bounding box center [308, 7] width 387 height 8
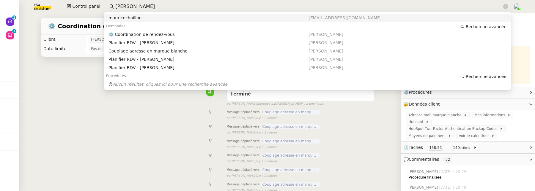
scroll to position [42, 0]
click at [59, 76] on div "Tâche Message Commentaire" at bounding box center [210, 73] width 329 height 14
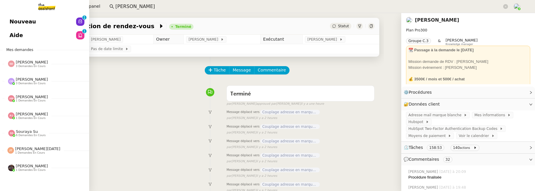
click at [20, 24] on span "Nouveau" at bounding box center [23, 21] width 26 height 9
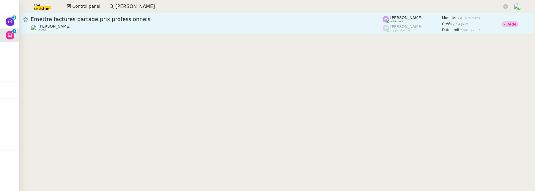
click at [171, 30] on div "[PERSON_NAME] client" at bounding box center [207, 28] width 352 height 8
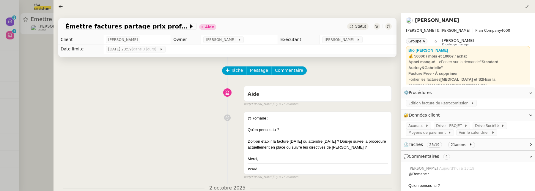
click at [43, 83] on div at bounding box center [267, 95] width 535 height 191
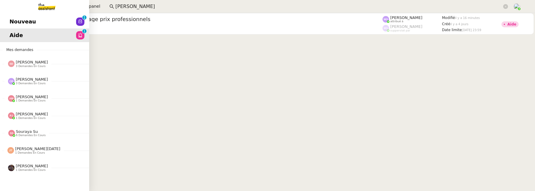
click at [11, 16] on link "Nouveau 0 1 2 3 4 5 6 7 8 9" at bounding box center [44, 22] width 89 height 14
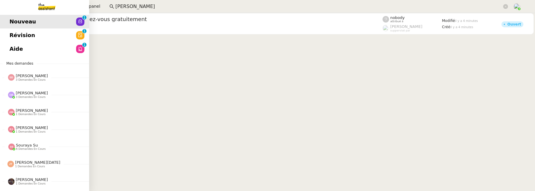
click at [11, 37] on span "Révision" at bounding box center [23, 35] width 26 height 9
